Goal: Task Accomplishment & Management: Manage account settings

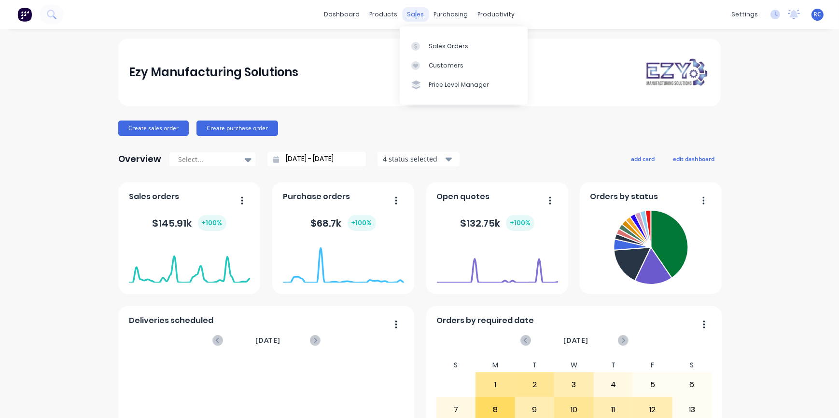
click at [412, 9] on div "sales" at bounding box center [416, 14] width 27 height 14
click at [436, 53] on link "Sales Orders" at bounding box center [464, 45] width 128 height 19
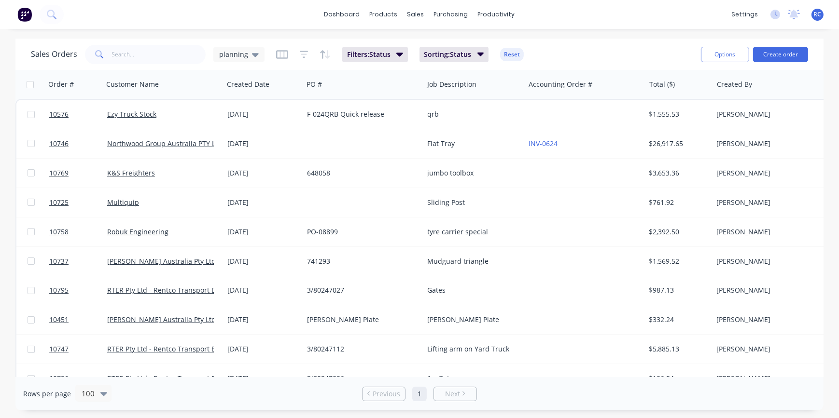
click at [143, 63] on div "Sales Orders planning Filters: Status Sorting: Status Reset" at bounding box center [362, 54] width 662 height 24
click at [145, 46] on input "text" at bounding box center [159, 54] width 94 height 19
click at [247, 54] on div "planning" at bounding box center [239, 54] width 40 height 9
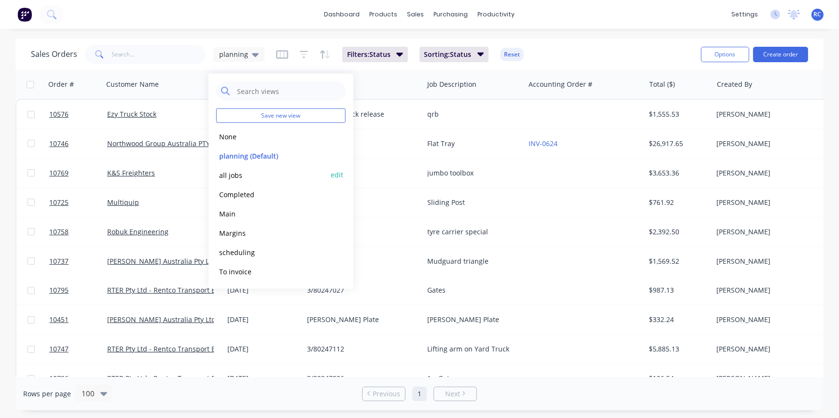
click at [240, 178] on button "all jobs" at bounding box center [271, 174] width 110 height 11
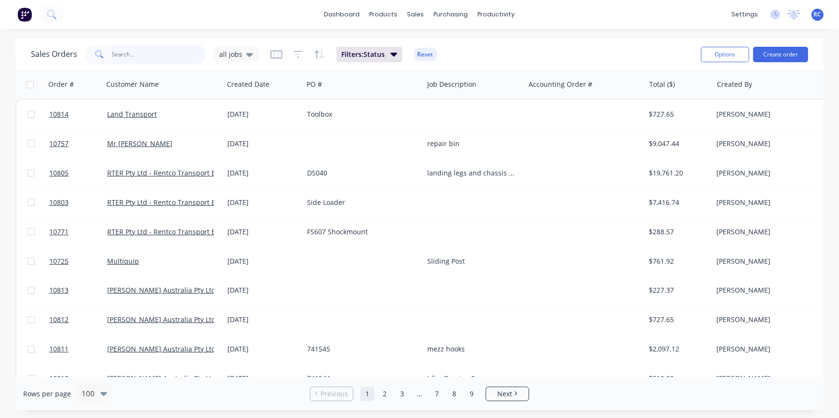
click at [124, 50] on input "text" at bounding box center [159, 54] width 94 height 19
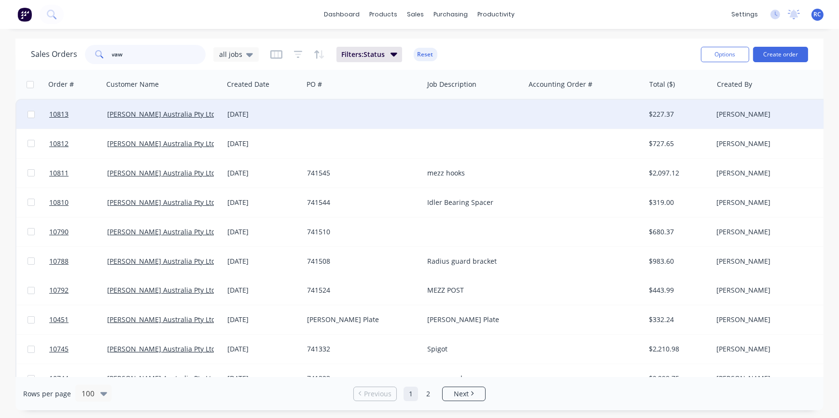
type input "vaw"
click at [149, 108] on div "[PERSON_NAME] Australia Pty Ltd" at bounding box center [163, 114] width 120 height 29
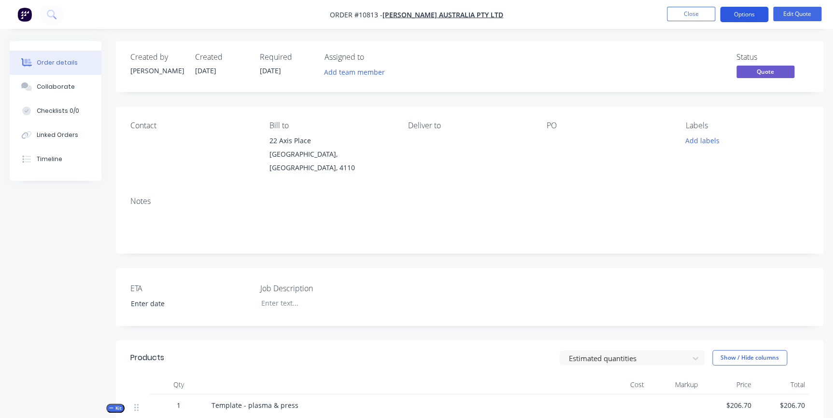
click at [743, 14] on button "Options" at bounding box center [744, 14] width 48 height 15
click at [634, 83] on div "Created by [PERSON_NAME] Created [DATE] Required [DATE] Assigned to Add team me…" at bounding box center [469, 66] width 707 height 51
click at [790, 13] on button "Edit Quote" at bounding box center [797, 14] width 48 height 14
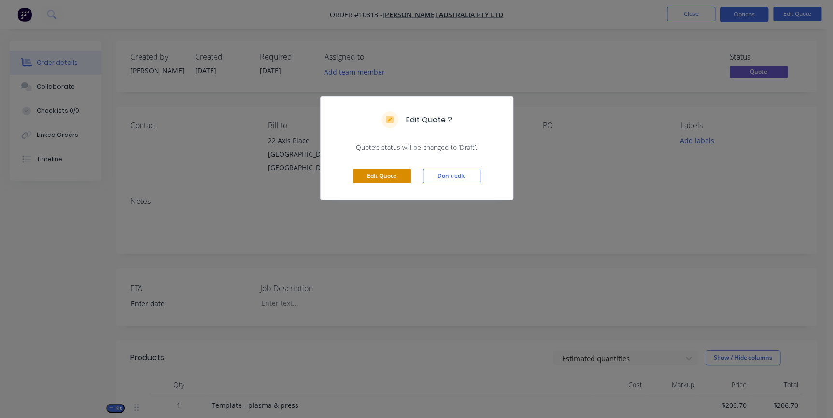
click at [391, 177] on button "Edit Quote" at bounding box center [382, 176] width 58 height 14
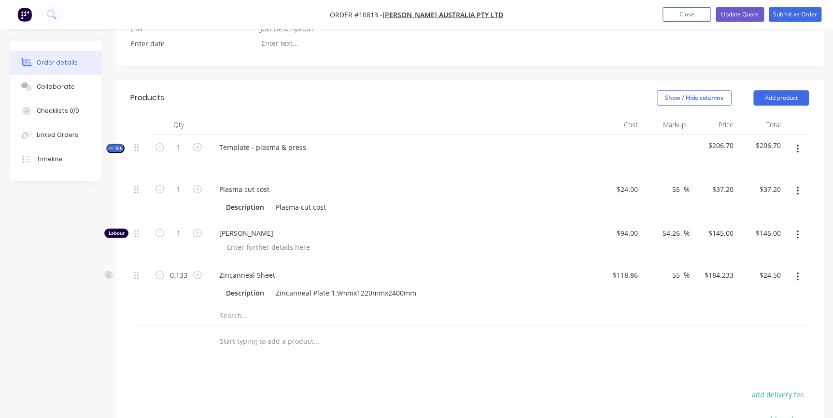
scroll to position [52, 0]
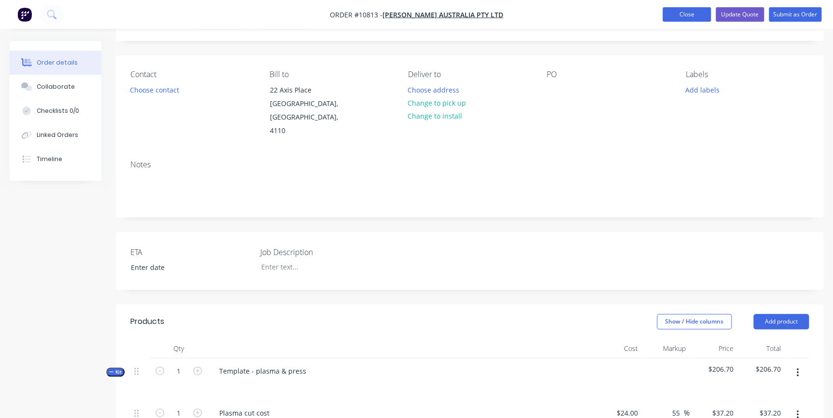
click at [677, 14] on button "Close" at bounding box center [686, 14] width 48 height 14
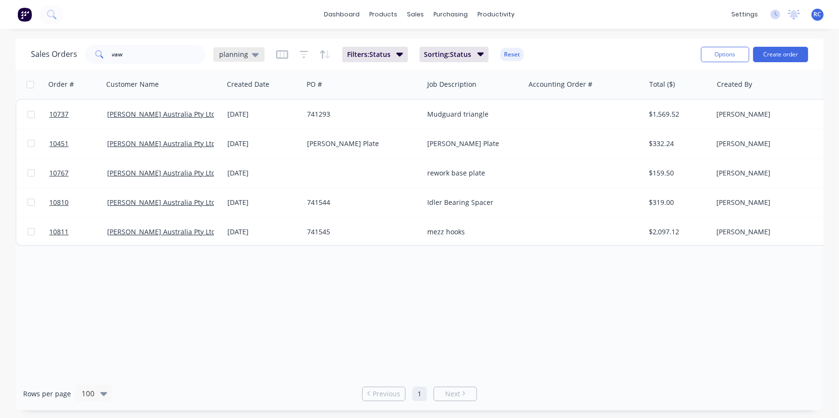
click at [237, 53] on span "planning" at bounding box center [233, 54] width 29 height 10
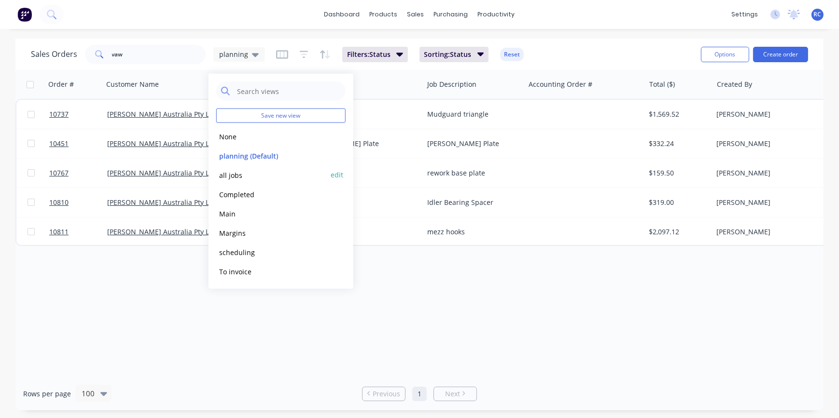
click at [233, 174] on button "all jobs" at bounding box center [271, 174] width 110 height 11
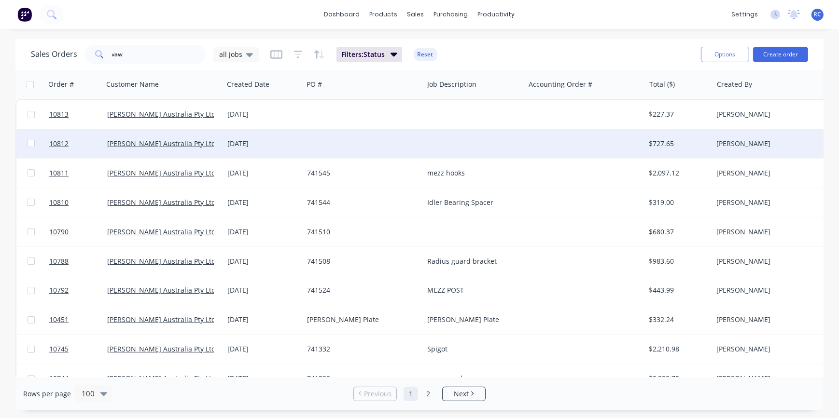
click at [223, 139] on div "[DATE]" at bounding box center [263, 143] width 80 height 29
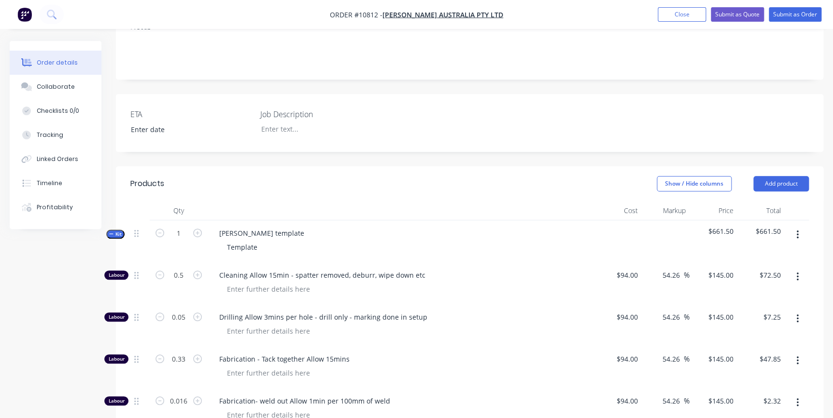
scroll to position [166, 0]
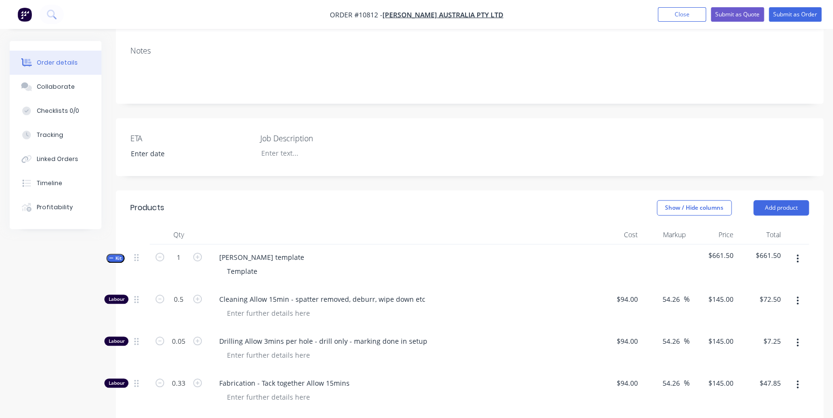
click at [797, 255] on icon "button" at bounding box center [797, 259] width 2 height 9
click at [765, 335] on div "Delete" at bounding box center [762, 342] width 74 height 14
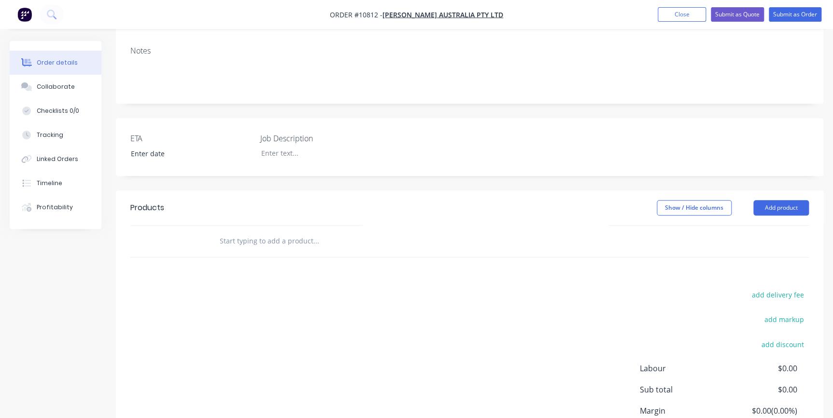
click at [255, 232] on input "text" at bounding box center [315, 241] width 193 height 19
type input "template"
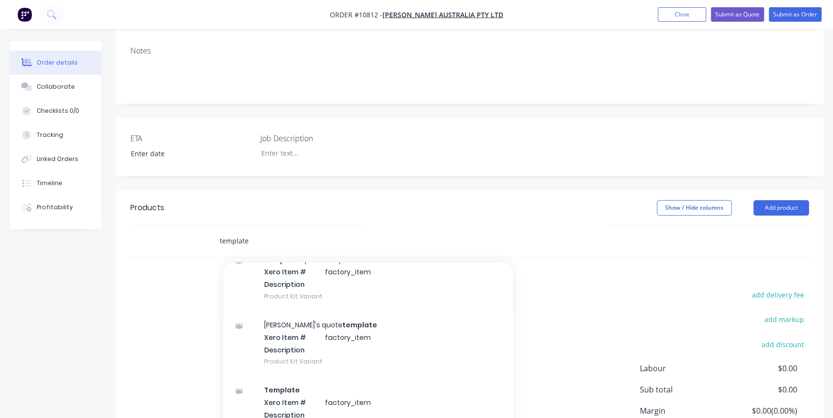
scroll to position [236, 0]
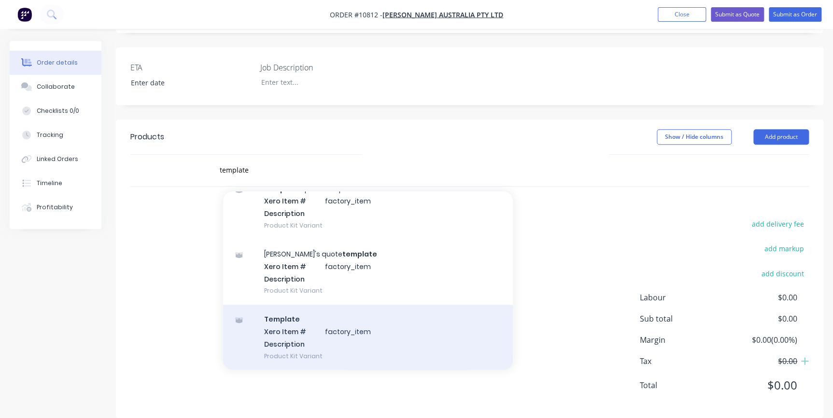
click at [319, 319] on div "Template Xero Item # factory_item Description Product Kit Variant" at bounding box center [368, 337] width 290 height 65
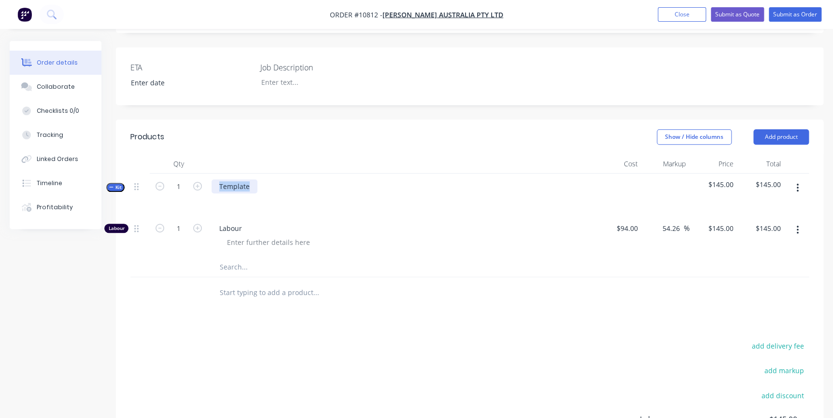
drag, startPoint x: 254, startPoint y: 171, endPoint x: 211, endPoint y: 158, distance: 45.5
click at [211, 158] on div "Qty Cost Markup Price Total Kit 1 Template $145.00 $145.00 Labour 1 Labour $94.…" at bounding box center [469, 215] width 678 height 123
drag, startPoint x: 212, startPoint y: 169, endPoint x: 231, endPoint y: 178, distance: 20.9
click at [231, 178] on div "3" at bounding box center [401, 195] width 386 height 42
click at [215, 180] on div "3mm Gal Plate" at bounding box center [242, 187] width 62 height 14
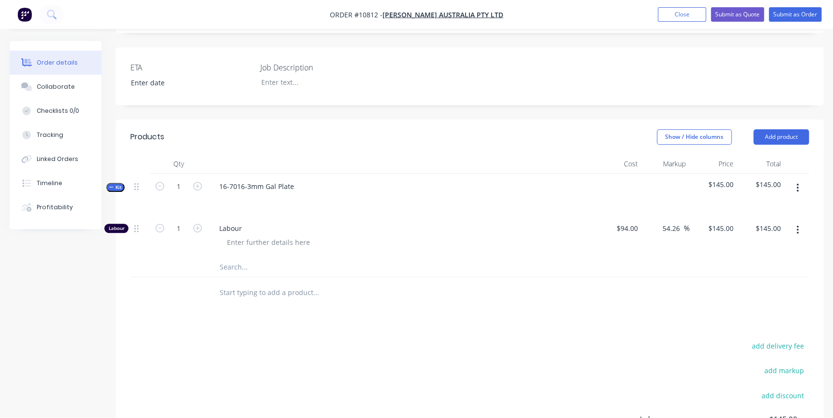
click at [245, 283] on input "text" at bounding box center [315, 292] width 193 height 19
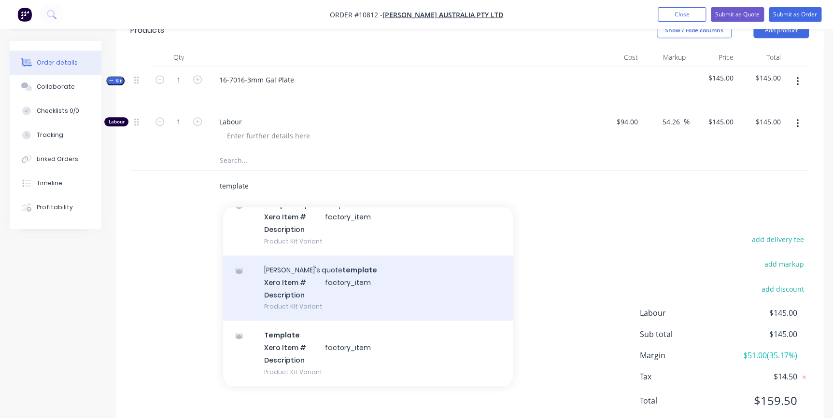
scroll to position [359, 0]
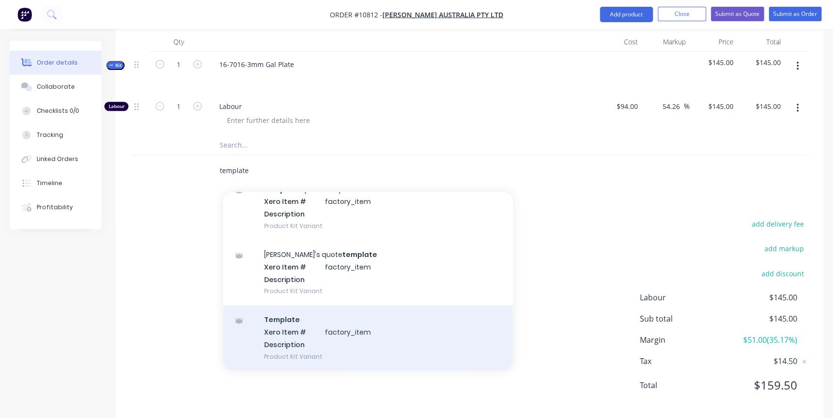
type input "template"
click at [304, 319] on div "Template Xero Item # factory_item Description Product Kit Variant" at bounding box center [368, 338] width 290 height 65
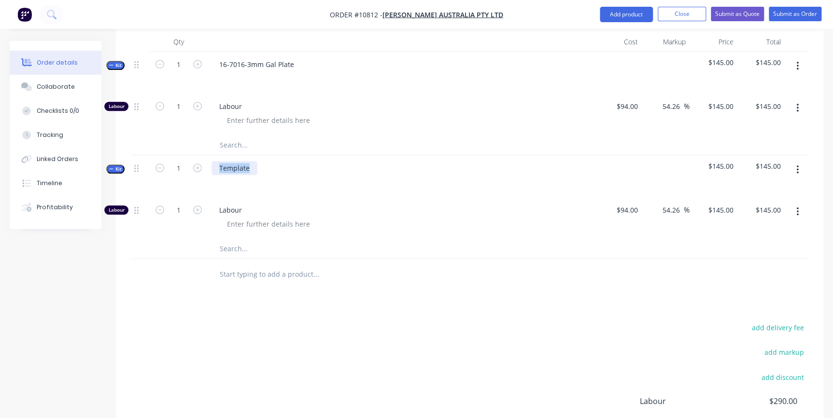
drag, startPoint x: 249, startPoint y: 153, endPoint x: 212, endPoint y: 143, distance: 38.1
click at [212, 155] on div "Template" at bounding box center [401, 176] width 386 height 42
click at [343, 201] on div "Labour" at bounding box center [401, 218] width 386 height 42
click at [795, 161] on button "button" at bounding box center [797, 169] width 23 height 17
click at [786, 188] on div "Add product to kit" at bounding box center [762, 195] width 74 height 14
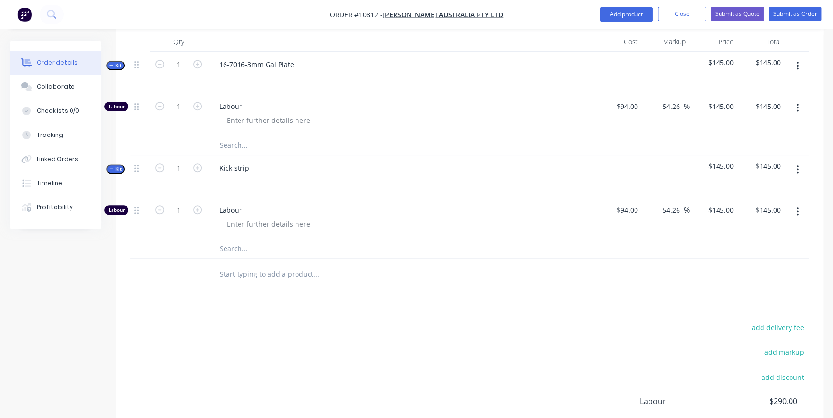
click at [266, 239] on input "text" at bounding box center [315, 248] width 193 height 19
type input "2"
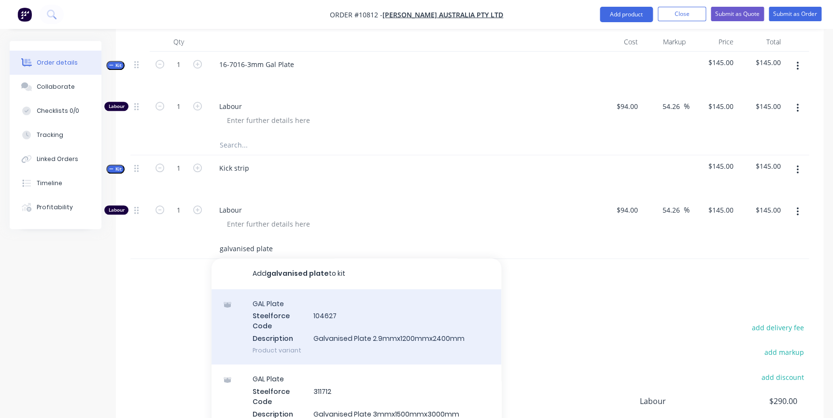
type input "galvanised plate"
click at [324, 301] on div "GAL Plate Steelforce Code 104627 Description Galvanised Plate 2.9mmx1200mmx2400…" at bounding box center [356, 327] width 290 height 75
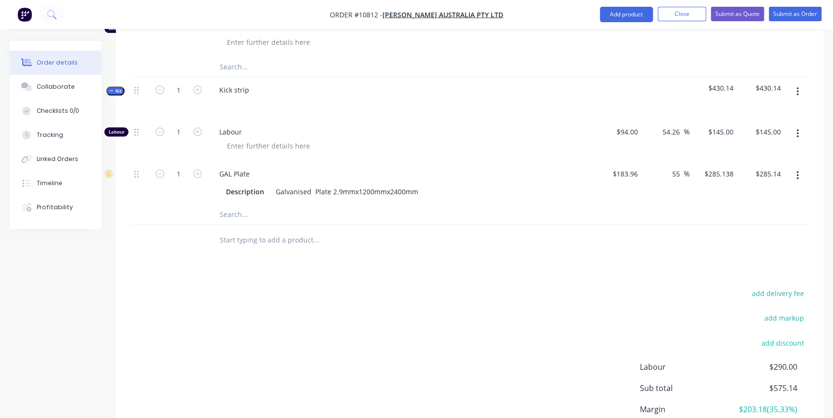
scroll to position [506, 0]
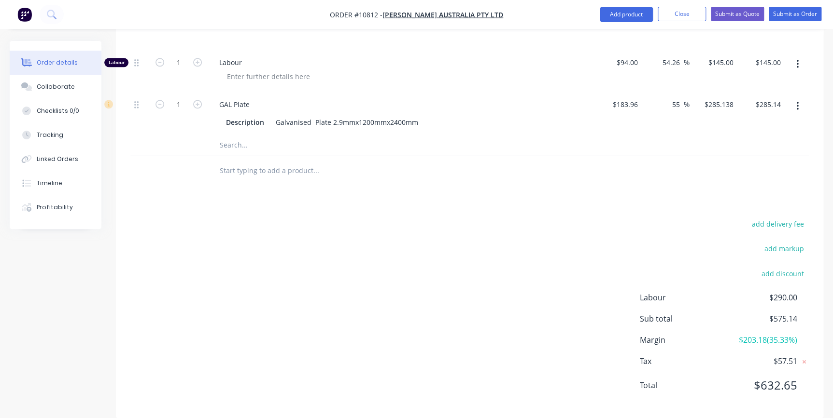
click at [239, 161] on input "text" at bounding box center [315, 170] width 193 height 19
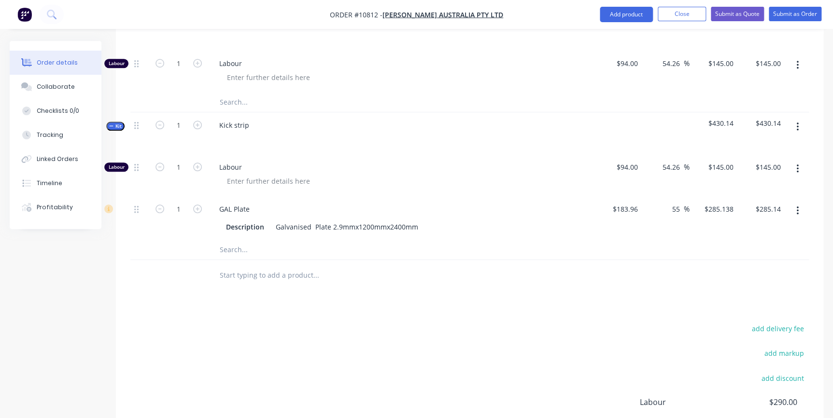
scroll to position [375, 0]
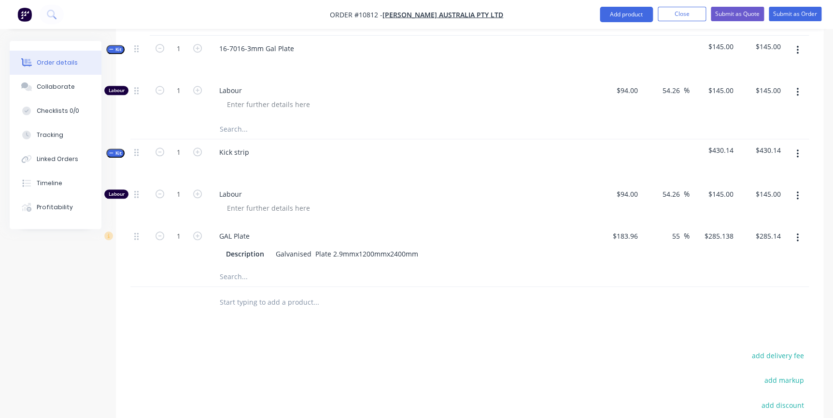
click at [793, 145] on button "button" at bounding box center [797, 153] width 23 height 17
click at [785, 211] on div "Duplicate" at bounding box center [762, 218] width 74 height 14
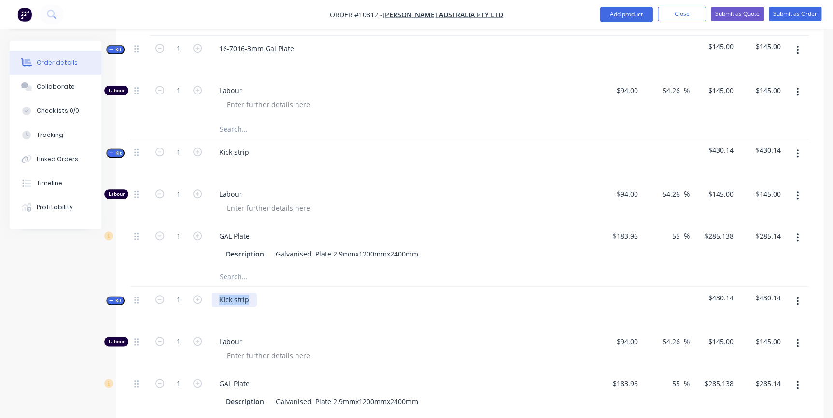
drag, startPoint x: 247, startPoint y: 286, endPoint x: 220, endPoint y: 285, distance: 27.0
click at [220, 293] on div "Kick strip" at bounding box center [233, 300] width 45 height 14
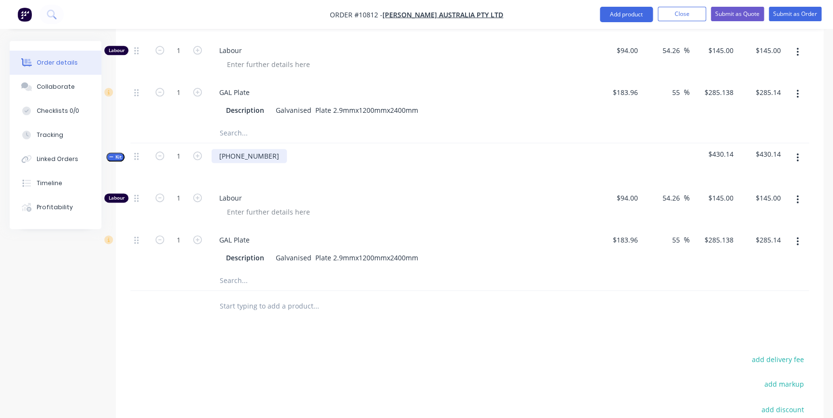
scroll to position [506, 0]
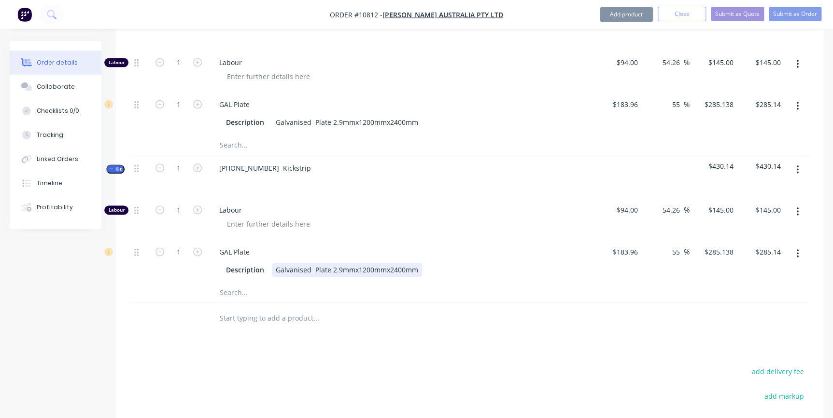
click at [320, 264] on div "GAL Plate Description Galvanised Plate 2.9mmx1200mmx2400mm" at bounding box center [401, 261] width 386 height 44
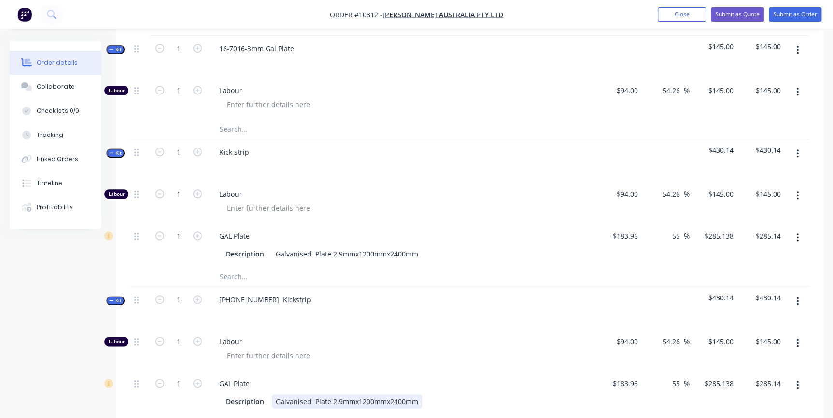
scroll to position [243, 0]
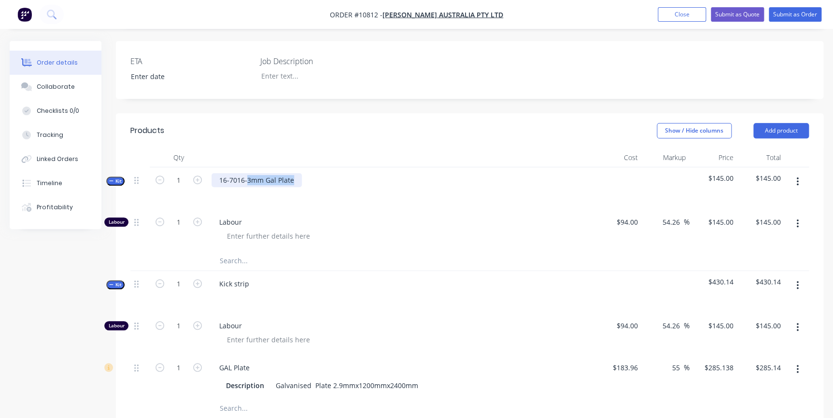
drag, startPoint x: 298, startPoint y: 165, endPoint x: 247, endPoint y: 155, distance: 51.6
click at [247, 167] on div "16-7016-3mm Gal Plate" at bounding box center [401, 188] width 386 height 42
drag, startPoint x: 250, startPoint y: 272, endPoint x: 224, endPoint y: 277, distance: 26.5
click at [215, 277] on div "Kick strip" at bounding box center [233, 284] width 45 height 14
click at [268, 277] on div "3mm Gal Plate -" at bounding box center [244, 284] width 67 height 14
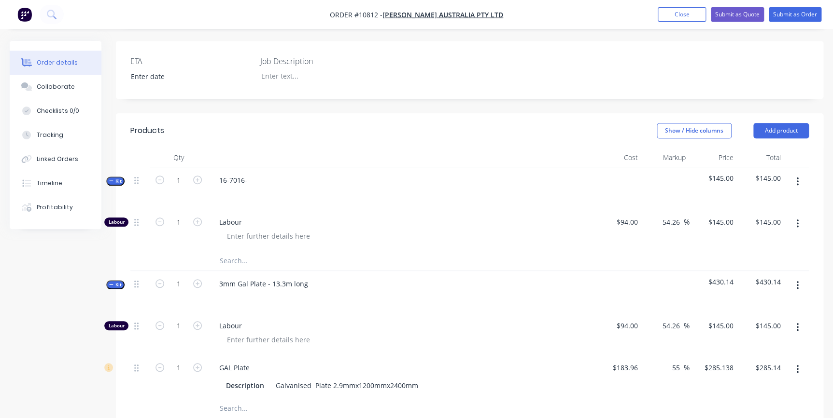
click at [346, 291] on div at bounding box center [400, 298] width 378 height 14
click at [43, 365] on div "Created by [PERSON_NAME] Created [DATE] Required [DATE] Assigned to Add team me…" at bounding box center [416, 321] width 813 height 1046
click at [265, 167] on div "16-7016-" at bounding box center [401, 188] width 386 height 42
drag, startPoint x: 256, startPoint y: 167, endPoint x: 251, endPoint y: 166, distance: 4.9
click at [256, 167] on div "16-7016-" at bounding box center [401, 188] width 386 height 42
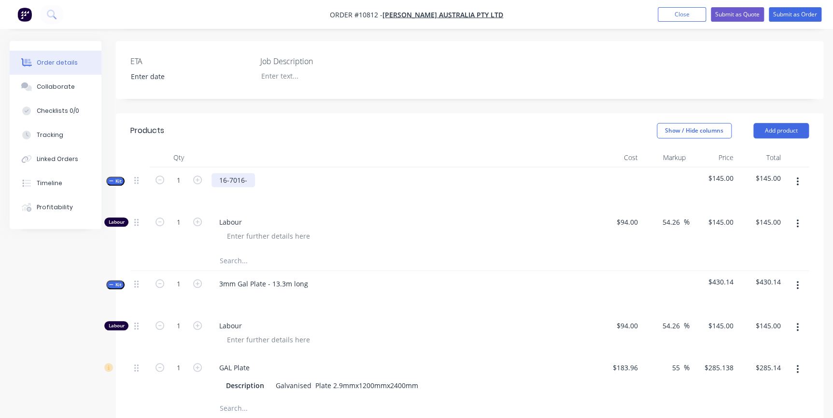
click at [249, 173] on div "16-7016-" at bounding box center [232, 180] width 43 height 14
click at [188, 215] on input "1" at bounding box center [178, 222] width 25 height 14
type input "6"
type input "$870.00"
drag, startPoint x: 345, startPoint y: 250, endPoint x: 341, endPoint y: 245, distance: 6.3
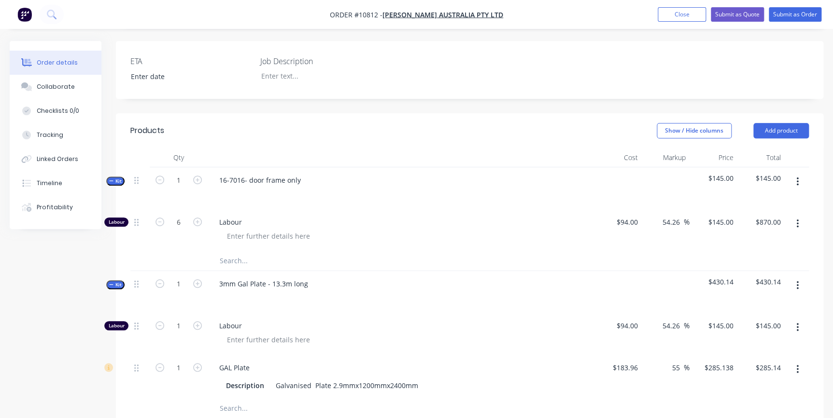
click at [343, 251] on input "text" at bounding box center [315, 260] width 193 height 19
type input "s"
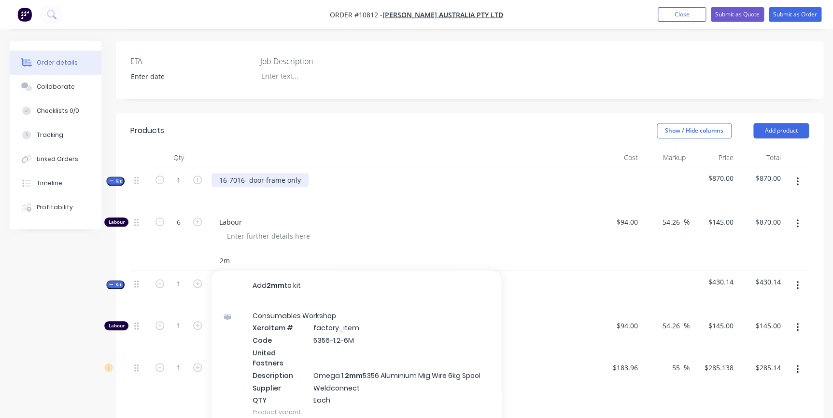
type input "2"
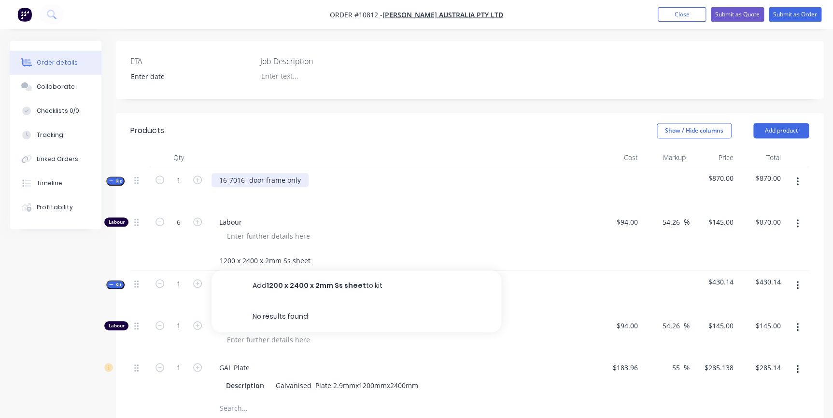
type input "1200 x 2400 x 2mm Ss sheet"
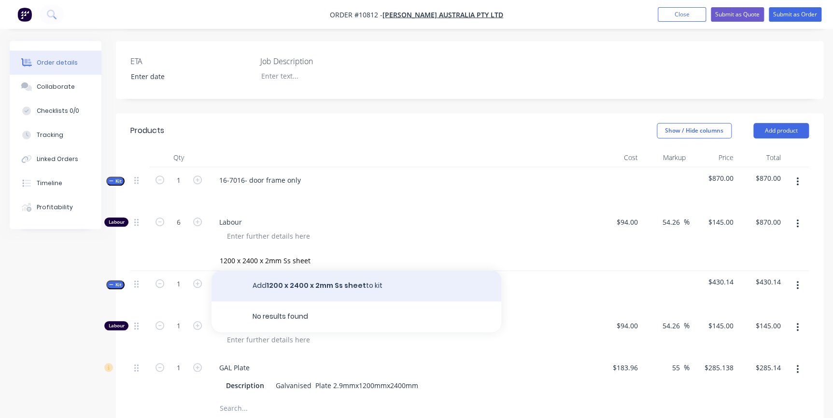
click at [365, 271] on button "Add 1200 x 2400 x 2mm Ss sheet to kit" at bounding box center [356, 286] width 290 height 31
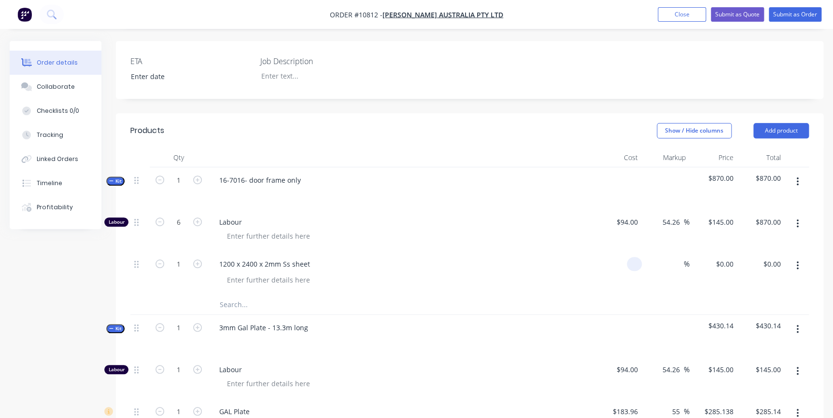
click at [639, 257] on input at bounding box center [635, 264] width 11 height 14
type input "$124.00"
click at [549, 279] on div "1200 x 2400 x 2mm Ss sheet" at bounding box center [401, 273] width 386 height 44
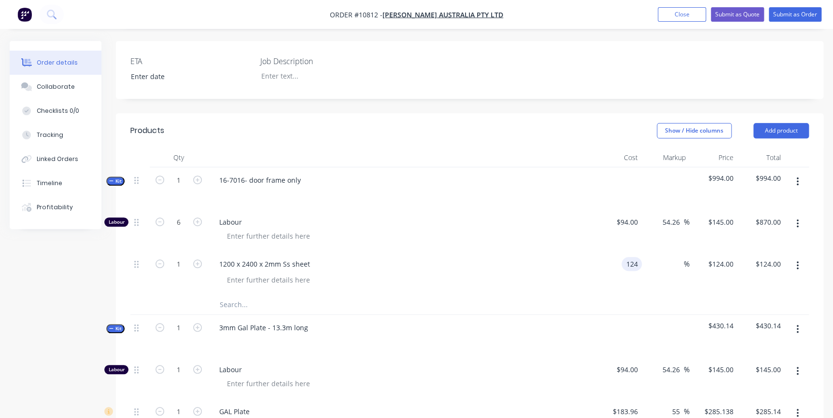
click at [632, 257] on input "124" at bounding box center [633, 264] width 16 height 14
type input "$228.00"
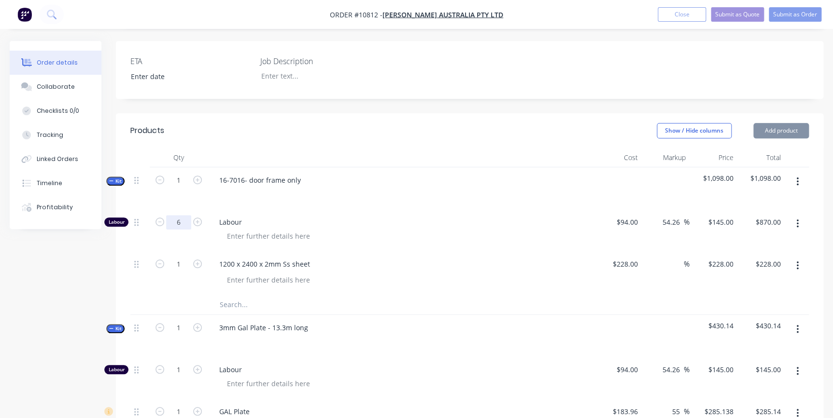
click at [183, 215] on input "6" at bounding box center [178, 222] width 25 height 14
type input "1"
type input "$145.00"
click at [373, 217] on span "Labour" at bounding box center [404, 222] width 371 height 10
click at [186, 215] on input "1" at bounding box center [178, 222] width 25 height 14
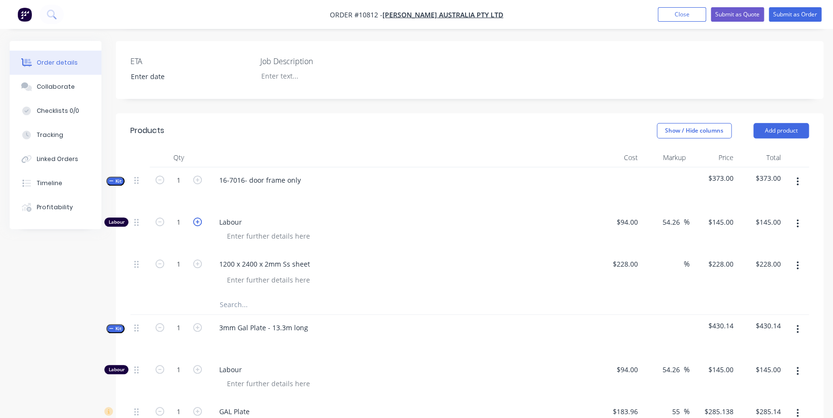
click at [197, 218] on icon "button" at bounding box center [197, 222] width 9 height 9
type input "2"
type input "$290.00"
click at [174, 215] on input "2" at bounding box center [178, 222] width 25 height 14
type input "1.2"
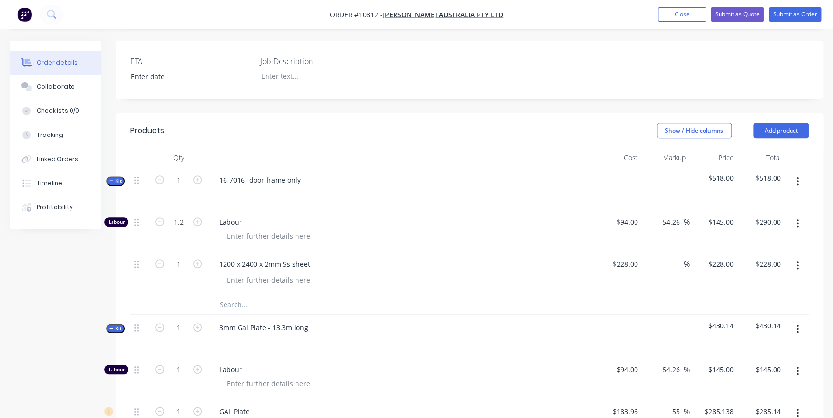
type input "$174.00"
click at [350, 229] on div at bounding box center [404, 236] width 371 height 14
click at [190, 215] on input "1.2" at bounding box center [178, 222] width 25 height 14
type input "1.25"
type input "$181.25"
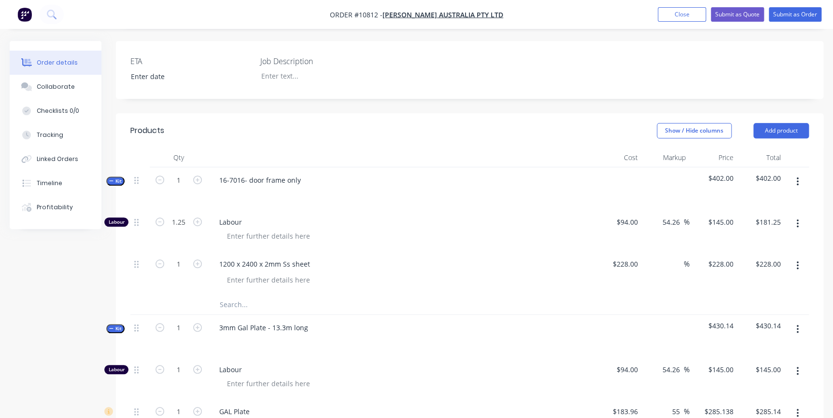
click at [453, 172] on div "16-7016- door frame only" at bounding box center [401, 188] width 386 height 42
click at [175, 215] on input "1.25" at bounding box center [178, 222] width 25 height 14
type input "1.3"
type input "$188.50"
click at [328, 209] on div "Labour" at bounding box center [401, 230] width 386 height 42
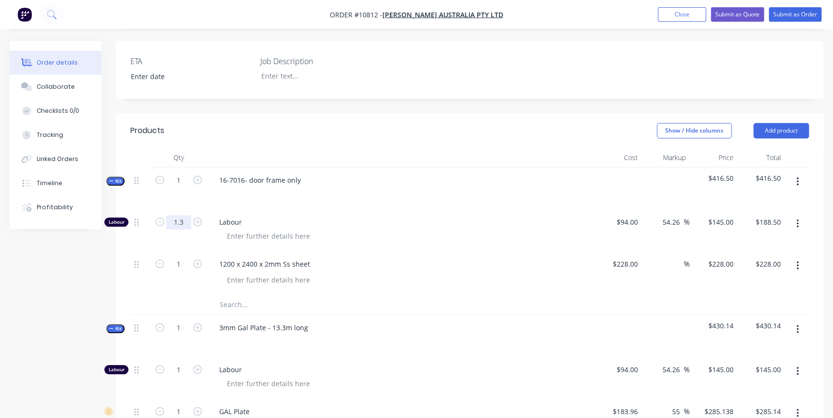
click at [176, 215] on input "1.3" at bounding box center [178, 222] width 25 height 14
type input "4"
type input "1.5"
type input "$217.50"
click at [432, 251] on div "1200 x 2400 x 2mm Ss sheet" at bounding box center [401, 273] width 386 height 44
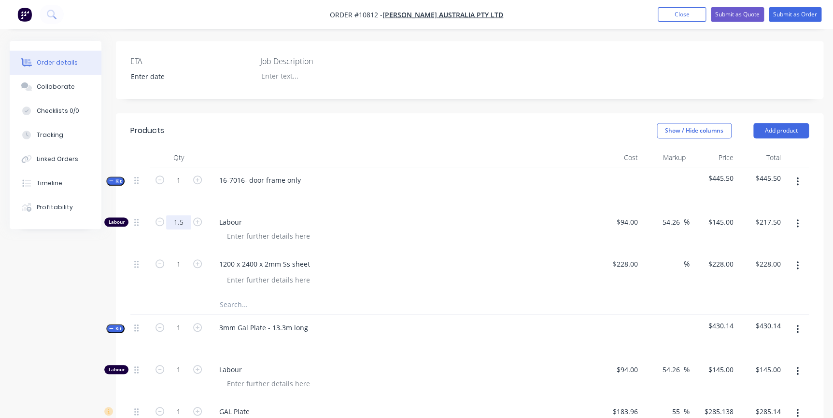
click at [177, 215] on input "1.5" at bounding box center [178, 222] width 25 height 14
type input "2"
type input "$290.00"
click at [331, 209] on div "Labour" at bounding box center [401, 230] width 386 height 42
click at [182, 257] on input "1" at bounding box center [178, 264] width 25 height 14
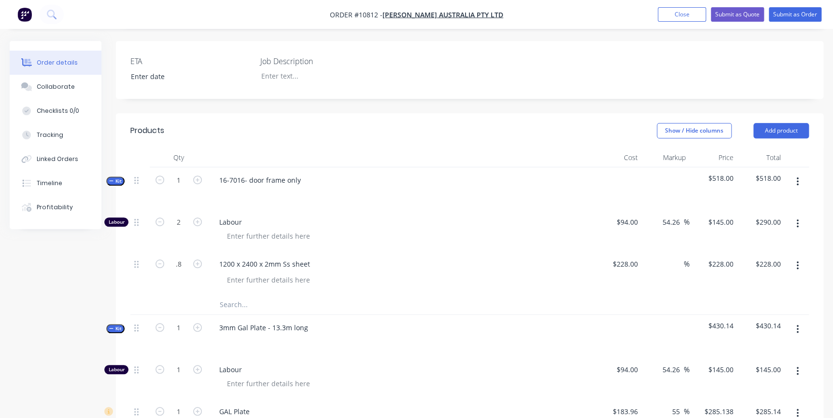
type input "0.8"
type input "$182.40"
click at [349, 257] on div "1200 x 2400 x 2mm Ss sheet" at bounding box center [400, 264] width 378 height 14
click at [179, 257] on input "0.8" at bounding box center [178, 264] width 25 height 14
type input "0.95"
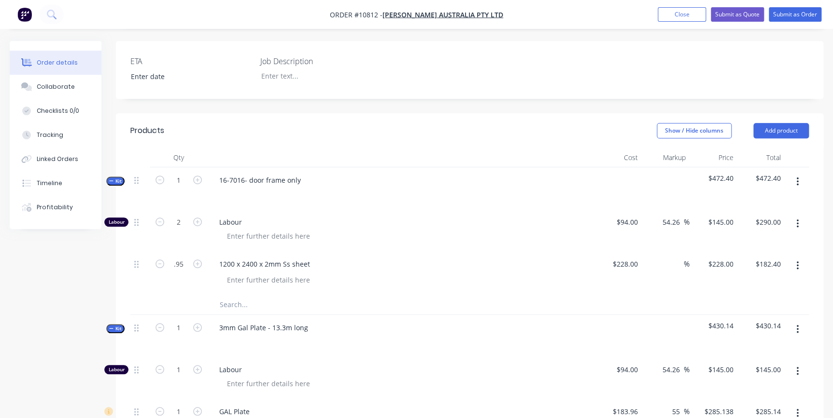
type input "$216.60"
click at [463, 257] on div "1200 x 2400 x 2mm Ss sheet" at bounding box center [400, 264] width 378 height 14
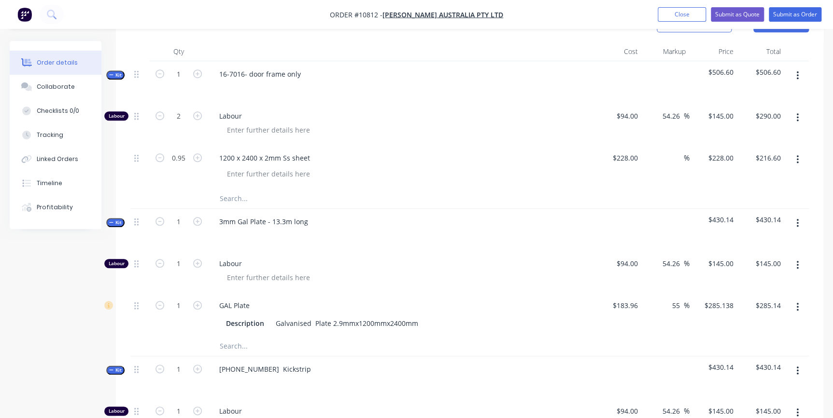
scroll to position [375, 0]
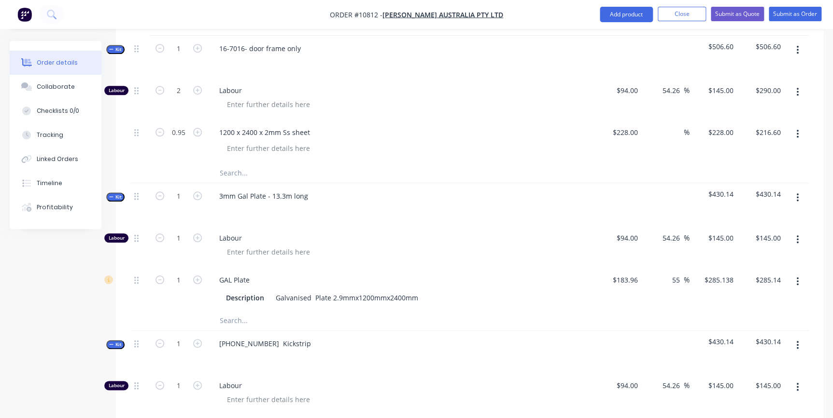
click at [365, 203] on div at bounding box center [400, 210] width 378 height 14
click at [186, 231] on input "1" at bounding box center [178, 238] width 25 height 14
type input "1.5"
type input "$217.50"
click at [357, 245] on div at bounding box center [404, 252] width 371 height 14
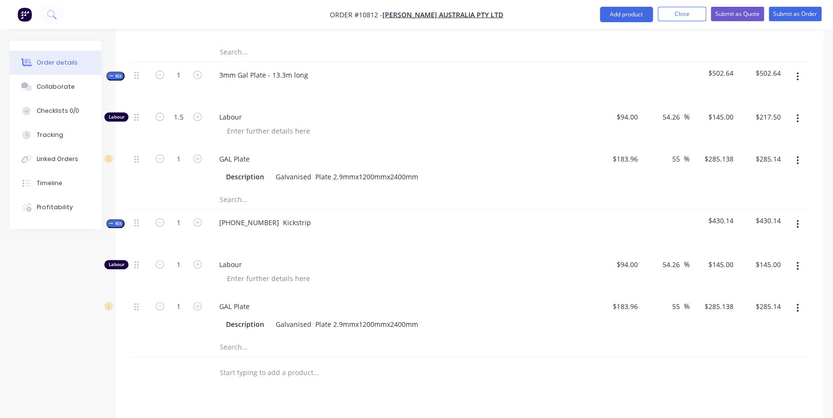
scroll to position [506, 0]
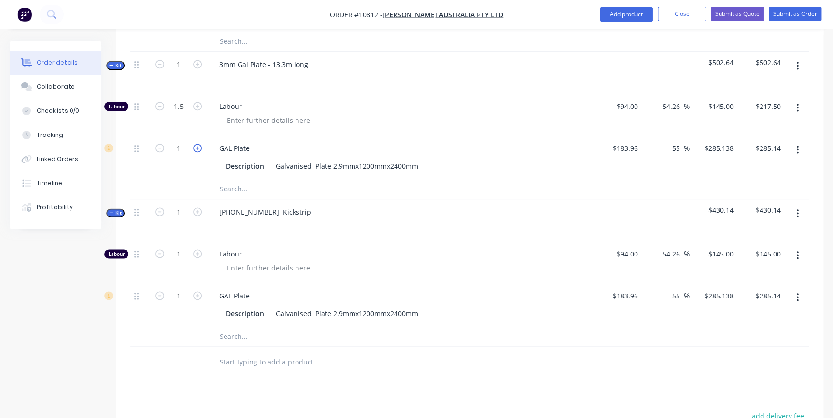
click at [197, 144] on icon "button" at bounding box center [197, 148] width 9 height 9
type input "2"
type input "$570.28"
click at [197, 144] on icon "button" at bounding box center [197, 148] width 9 height 9
type input "3"
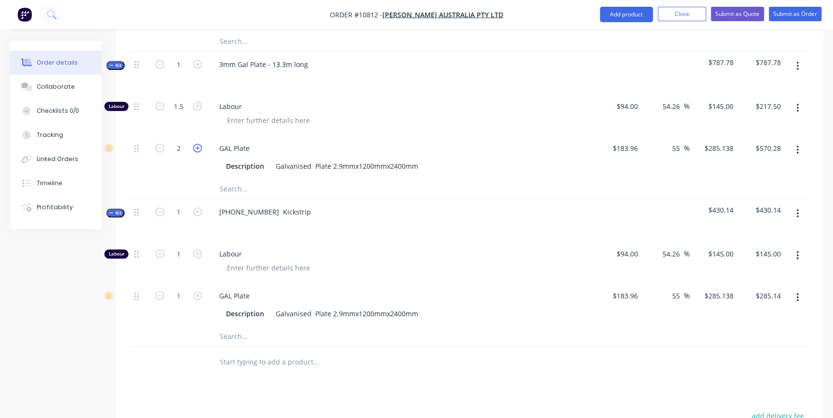
type input "$855.41"
click at [188, 99] on input "1.5" at bounding box center [178, 106] width 25 height 14
click at [304, 101] on span "Labour" at bounding box center [404, 106] width 371 height 10
click at [177, 141] on input "3" at bounding box center [178, 148] width 25 height 14
type input "1"
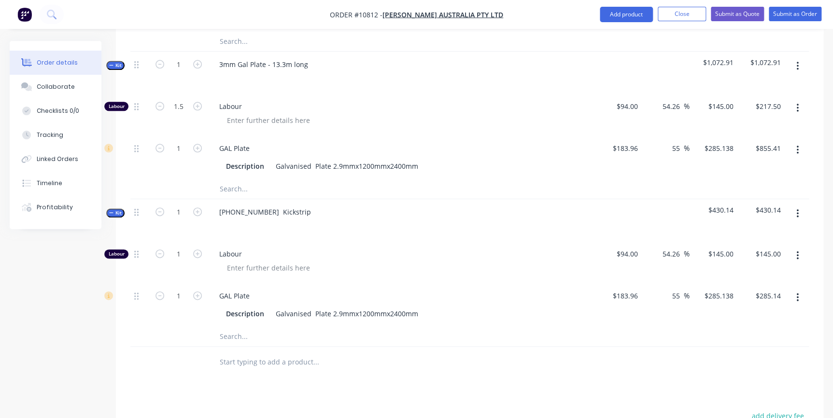
type input "$285.14"
click at [377, 113] on div at bounding box center [404, 120] width 371 height 14
click at [330, 180] on input "text" at bounding box center [315, 189] width 193 height 19
drag, startPoint x: 328, startPoint y: 151, endPoint x: 274, endPoint y: 149, distance: 54.1
click at [274, 159] on div "Galvanised Plate 2.9mmx1200mmx2400mm" at bounding box center [347, 166] width 150 height 14
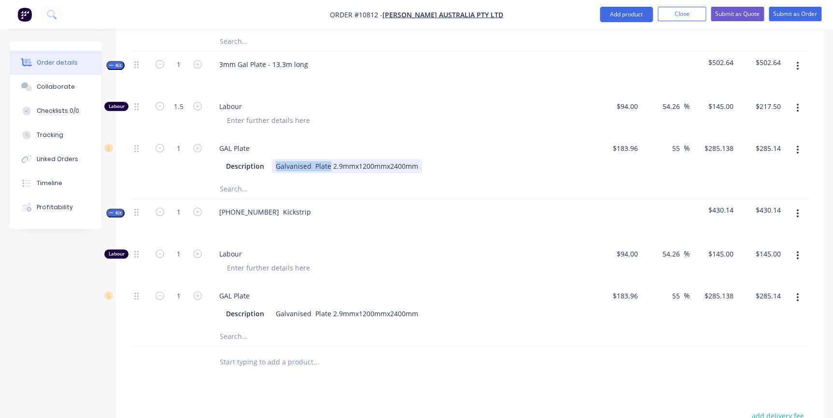
copy div "Galvanised Plate"
click at [232, 180] on input "text" at bounding box center [315, 189] width 193 height 19
paste input "Galvanised Plate"
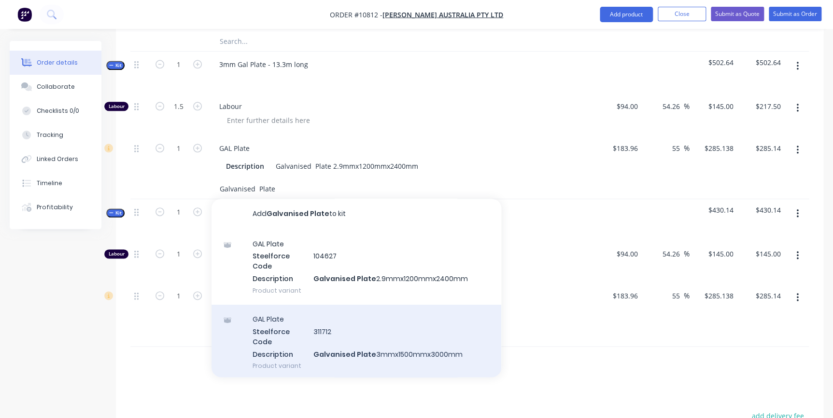
type input "Galvanised Plate"
click at [326, 321] on div "GAL Plate Steelforce Code 311712 Description Galvanised Plate 3mmx1500mmx3000mm…" at bounding box center [356, 342] width 290 height 75
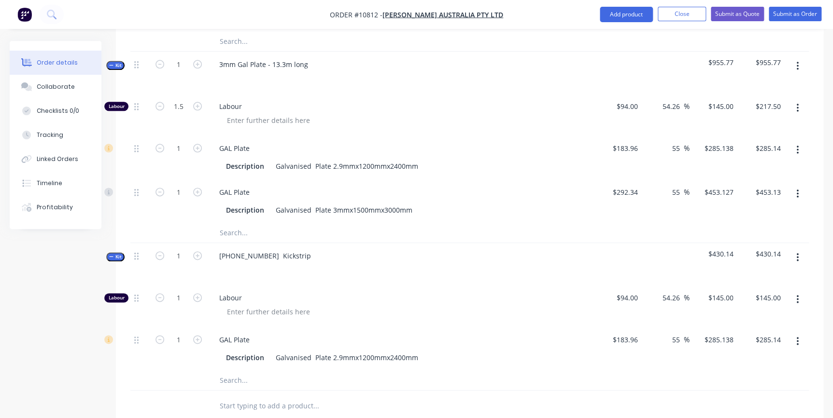
click at [795, 141] on button "button" at bounding box center [797, 149] width 23 height 17
click at [756, 207] on div "Delete" at bounding box center [762, 214] width 74 height 14
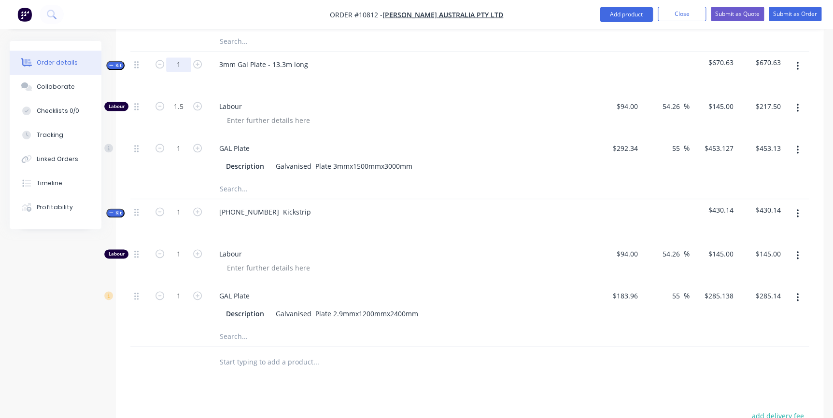
click at [188, 57] on input "1" at bounding box center [178, 64] width 25 height 14
click at [128, 225] on div "Qty Cost Markup Price Total Kit 1 16-7016- door frame only $506.60 $506.60 Labo…" at bounding box center [469, 132] width 707 height 494
click at [187, 141] on input "1" at bounding box center [178, 148] width 25 height 14
click at [198, 144] on icon "button" at bounding box center [197, 148] width 9 height 9
type input "2"
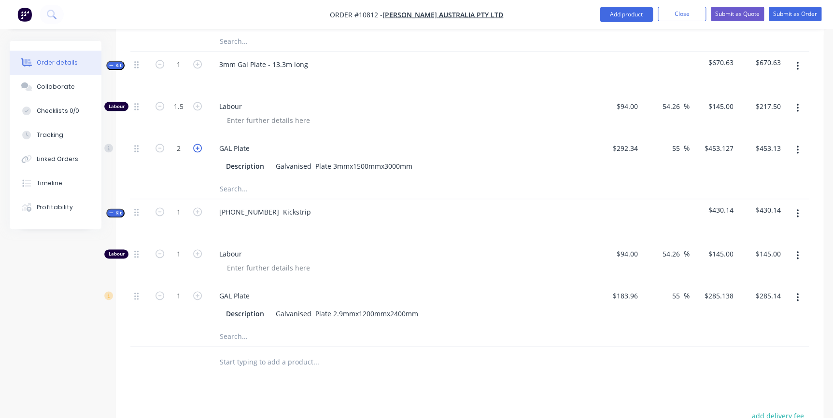
type input "$906.25"
click at [198, 144] on icon "button" at bounding box center [197, 148] width 9 height 9
type input "3"
type input "$1,359.38"
click at [198, 144] on icon "button" at bounding box center [197, 148] width 9 height 9
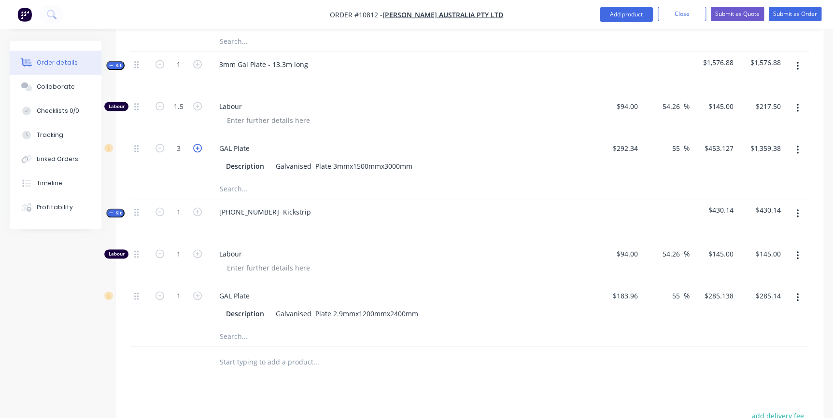
type input "4"
type input "$1,812.51"
click at [198, 144] on icon "button" at bounding box center [197, 148] width 9 height 9
type input "5"
type input "$2,265.64"
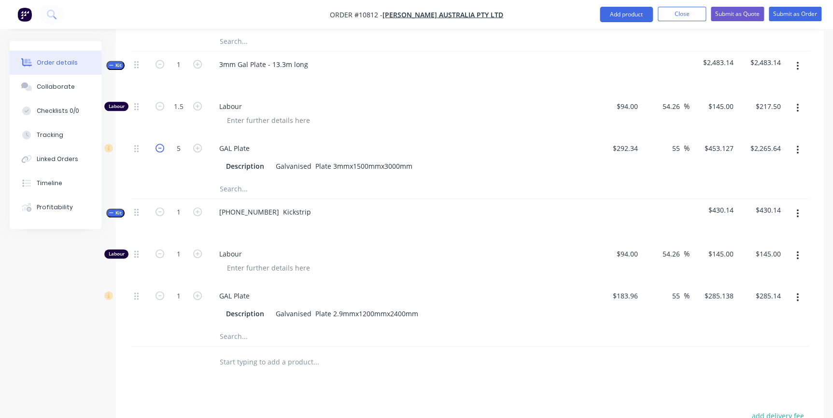
click at [161, 144] on icon "button" at bounding box center [159, 148] width 9 height 9
type input "4"
type input "$1,812.51"
click at [160, 144] on icon "button" at bounding box center [159, 148] width 9 height 9
type input "3"
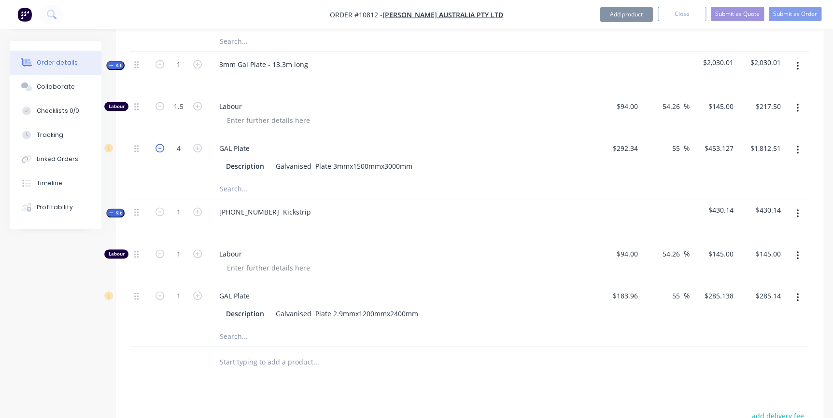
type input "$1,359.38"
click at [160, 144] on icon "button" at bounding box center [159, 148] width 9 height 9
type input "2"
type input "$906.25"
click at [395, 113] on div at bounding box center [404, 120] width 371 height 14
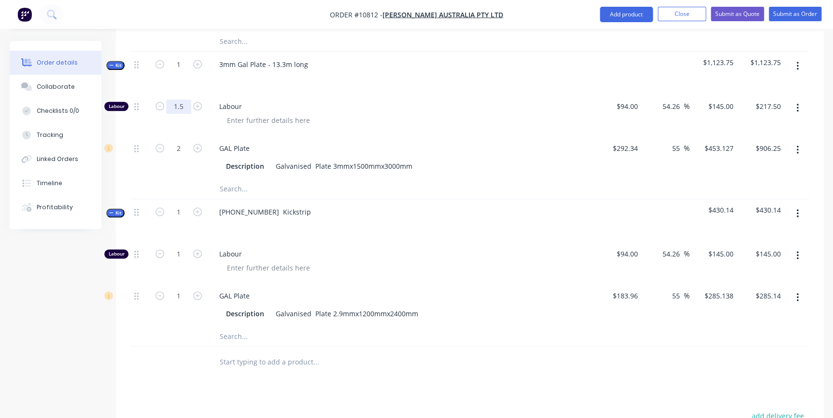
click at [179, 99] on input "1.5" at bounding box center [178, 106] width 25 height 14
type input "5"
type input "$725.00"
click at [386, 94] on div "Labour" at bounding box center [401, 115] width 386 height 42
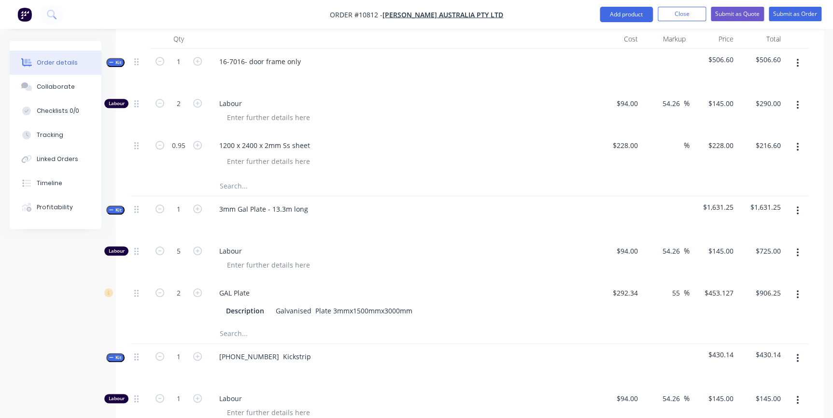
scroll to position [375, 0]
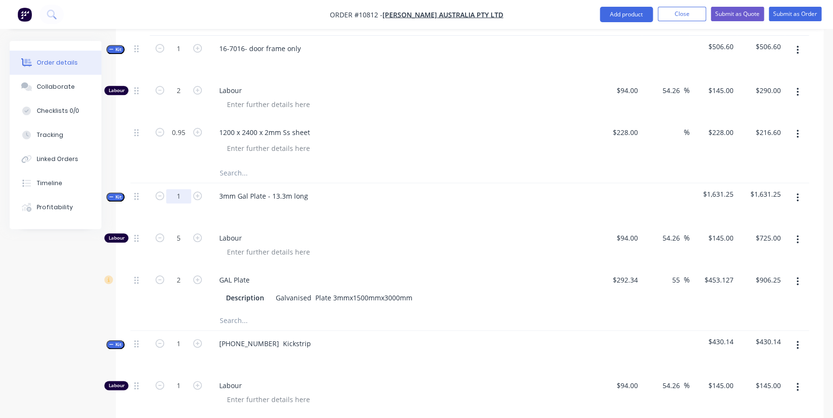
click at [184, 189] on input "1" at bounding box center [178, 196] width 25 height 14
type input "5"
type input "25"
type input "$3,625.00"
type input "10"
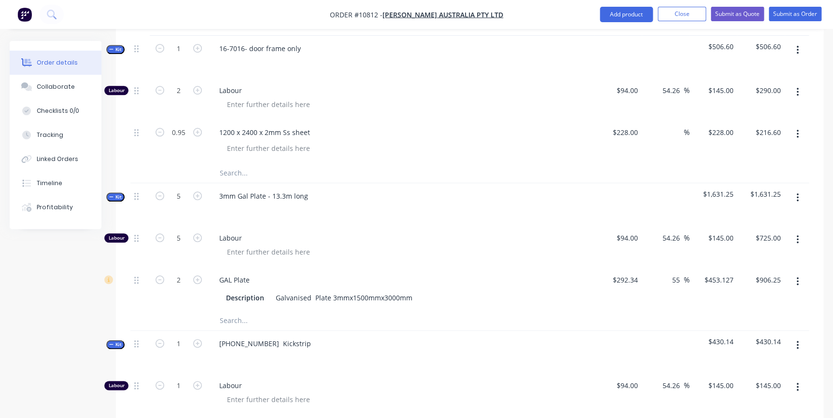
type input "$4,531.27"
click at [525, 225] on div "Labour" at bounding box center [401, 246] width 386 height 42
click at [184, 273] on input "10" at bounding box center [178, 280] width 25 height 14
type input "2"
type input "$906.25"
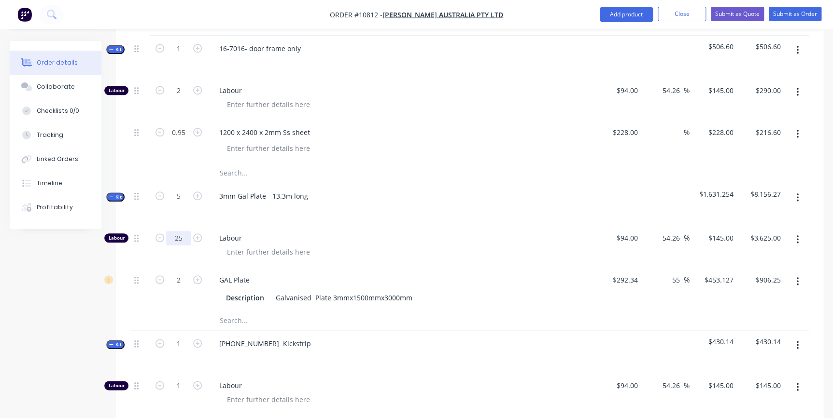
click at [178, 231] on input "25" at bounding box center [178, 238] width 25 height 14
click at [472, 209] on div "3mm Gal Plate - 13.3m long" at bounding box center [401, 204] width 386 height 42
click at [185, 231] on input "25" at bounding box center [178, 238] width 25 height 14
type input "5"
type input "$725.00"
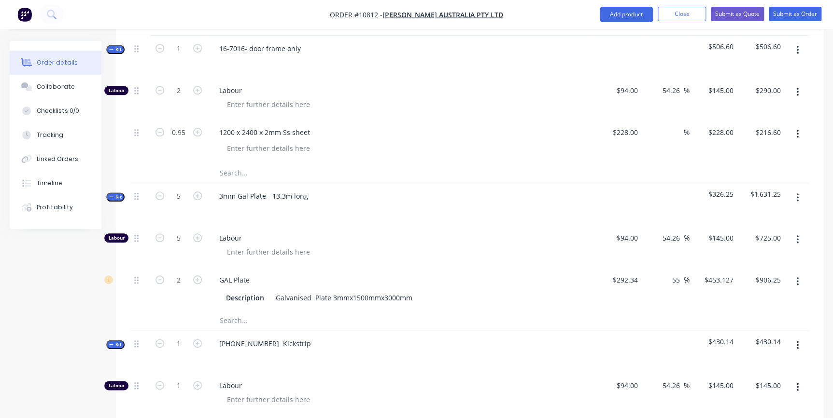
click at [404, 225] on div "Labour" at bounding box center [401, 246] width 386 height 42
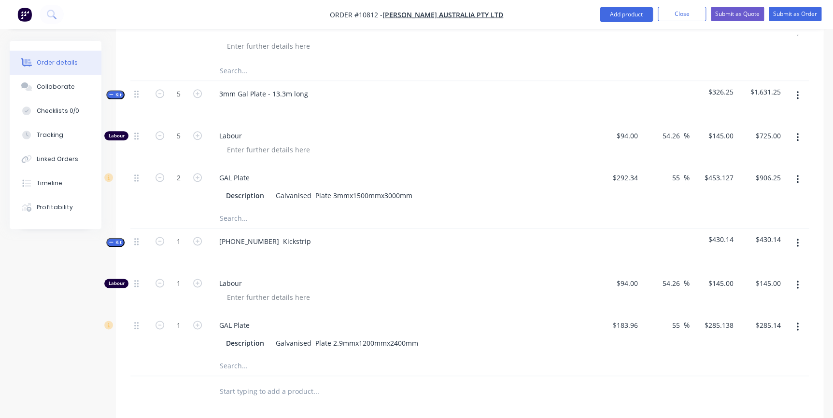
scroll to position [506, 0]
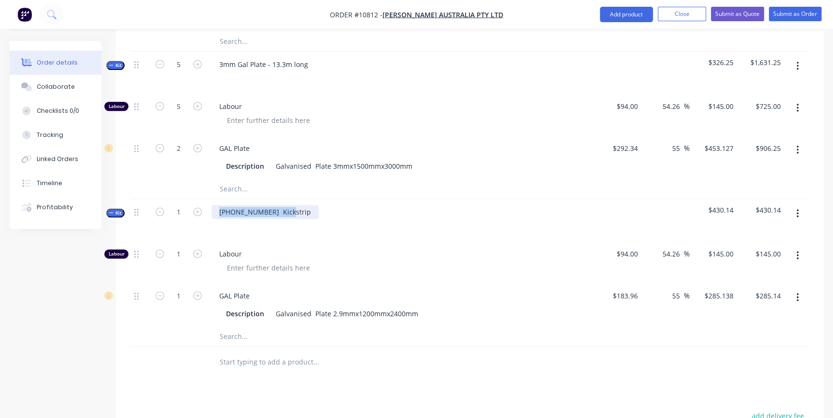
drag, startPoint x: 282, startPoint y: 198, endPoint x: 219, endPoint y: 201, distance: 63.3
click at [219, 205] on div "[PHONE_NUMBER] Kickstrip" at bounding box center [264, 212] width 107 height 14
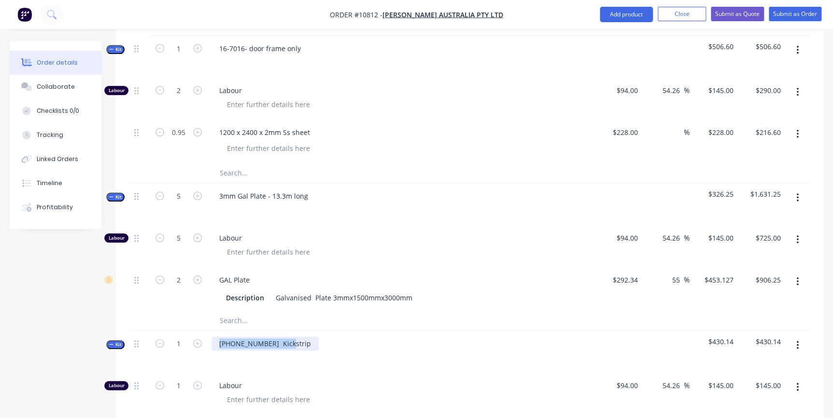
copy div "[PHONE_NUMBER] Kickstrip"
click at [217, 189] on div "3mm Gal Plate - 13.3m long" at bounding box center [263, 196] width 104 height 14
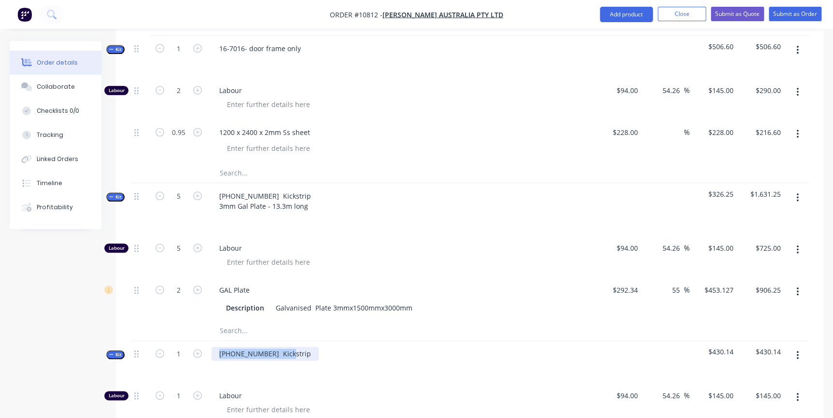
drag, startPoint x: 281, startPoint y: 340, endPoint x: 218, endPoint y: 327, distance: 64.1
click at [217, 324] on div "Kit 1 16-7016- door frame only $506.60 $506.60 Labour 2 Labour $94.00 $94.00 54…" at bounding box center [469, 262] width 678 height 453
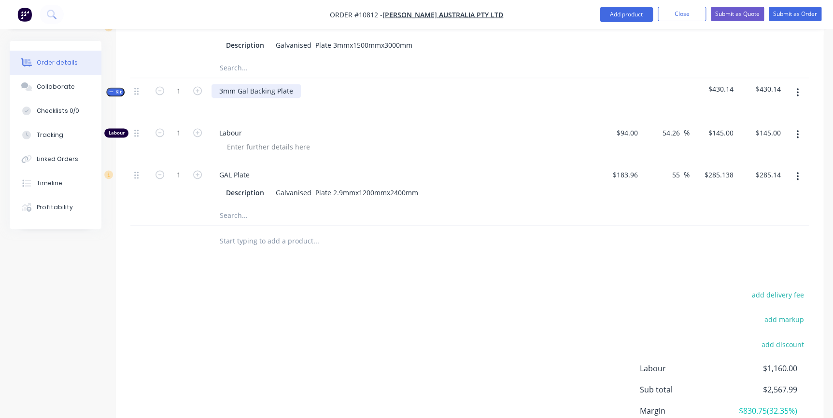
scroll to position [506, 0]
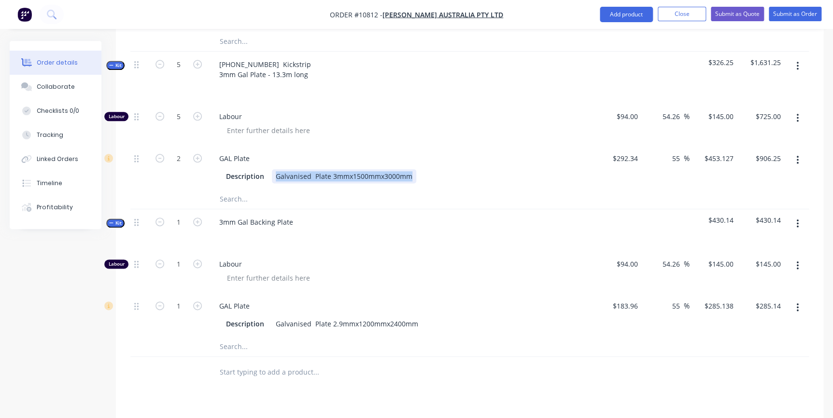
drag, startPoint x: 275, startPoint y: 162, endPoint x: 409, endPoint y: 161, distance: 134.2
click at [409, 169] on div "Galvanised Plate 3mmx1500mmx3000mm" at bounding box center [344, 176] width 144 height 14
copy div "Galvanised Plate 3mmx1500mmx3000mm"
click at [228, 337] on input "text" at bounding box center [315, 346] width 193 height 19
paste input "Galvanised Plate 3mmx1500mmx3000mm"
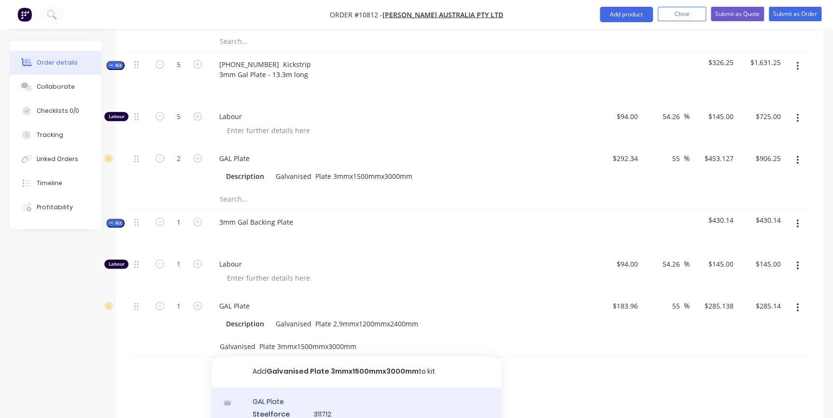
scroll to position [638, 0]
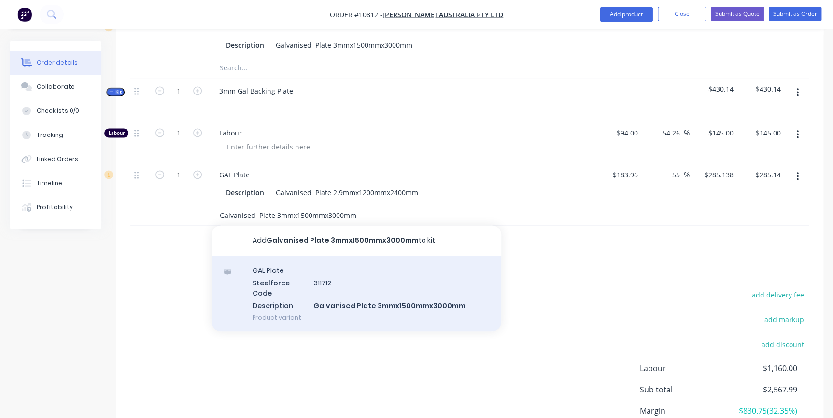
type input "Galvanised Plate 3mmx1500mmx3000mm"
click at [278, 285] on div "GAL Plate Steelforce Code 311712 Description Galvanised Plate 3mmx1500mmx3000mm…" at bounding box center [356, 293] width 290 height 75
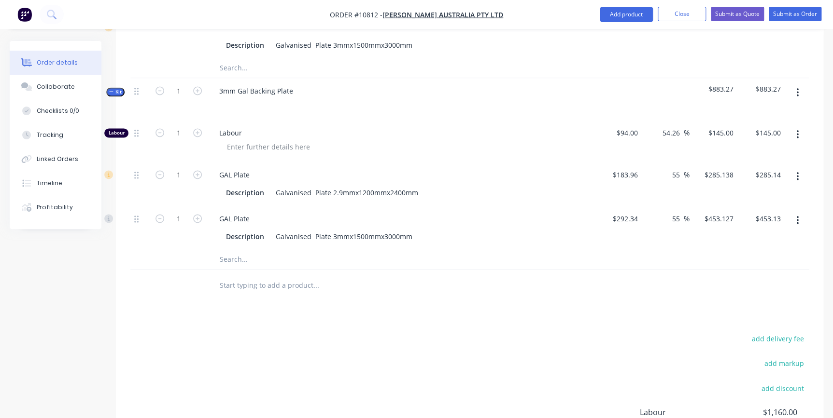
click at [794, 168] on button "button" at bounding box center [797, 176] width 23 height 17
click at [755, 234] on div "Delete" at bounding box center [762, 241] width 74 height 14
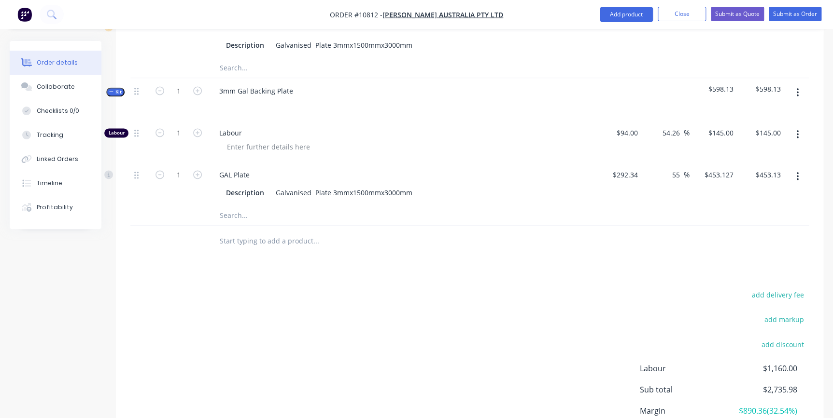
click at [229, 206] on input "text" at bounding box center [315, 215] width 193 height 19
click at [184, 126] on input "1" at bounding box center [178, 133] width 25 height 14
type input "0.75"
type input "$108.75"
click at [357, 128] on span "Labour" at bounding box center [404, 133] width 371 height 10
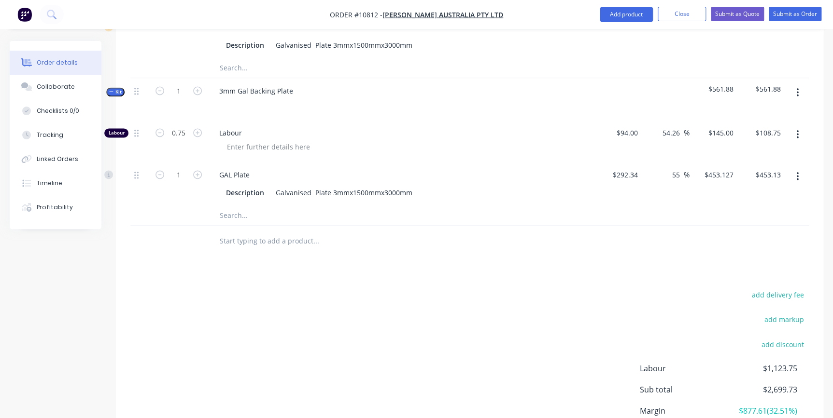
click at [234, 206] on input "text" at bounding box center [315, 215] width 193 height 19
type input "consumables"
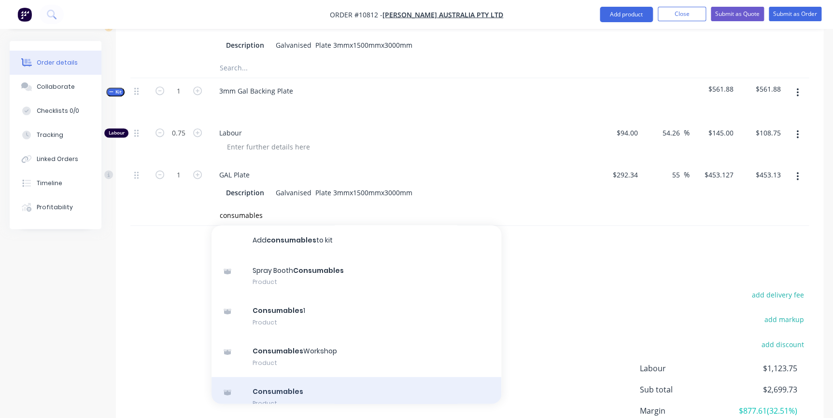
click at [289, 382] on div "Consumables Product" at bounding box center [356, 397] width 290 height 41
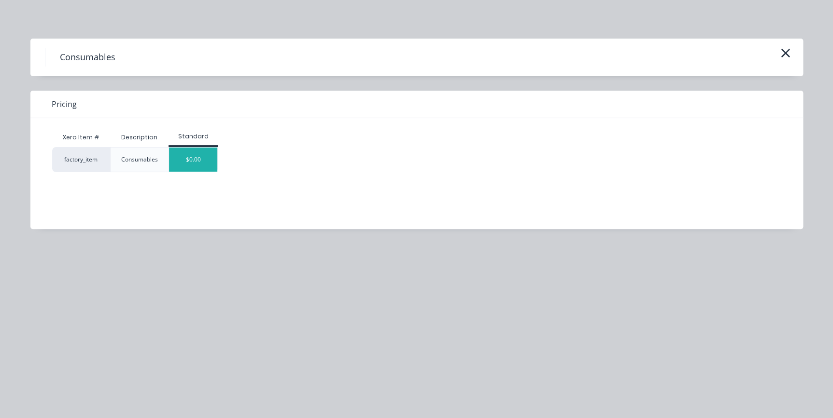
click at [193, 159] on div "$0.00" at bounding box center [193, 160] width 48 height 24
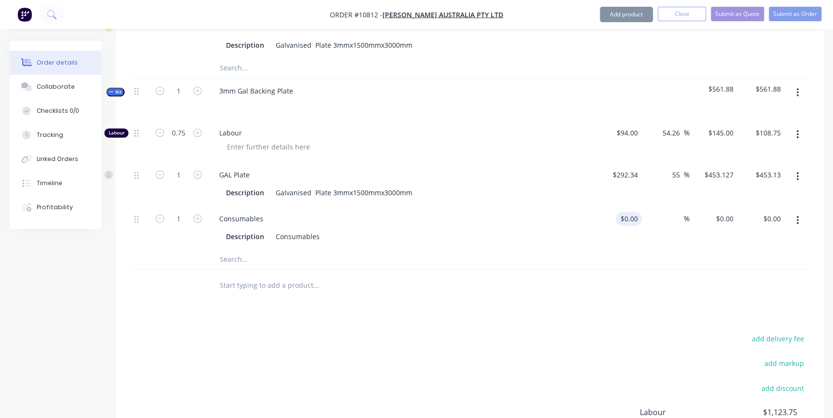
drag, startPoint x: 623, startPoint y: 193, endPoint x: 627, endPoint y: 201, distance: 9.9
click at [623, 206] on div "$0.00 $0.00" at bounding box center [618, 228] width 48 height 44
click at [633, 212] on input at bounding box center [635, 219] width 11 height 14
type input "$15.00"
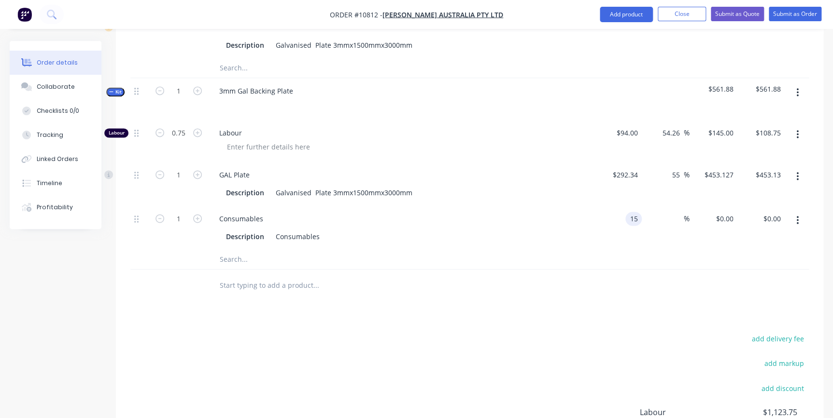
type input "$15.00"
drag, startPoint x: 653, startPoint y: 228, endPoint x: 683, endPoint y: 206, distance: 37.6
click at [653, 228] on div "%" at bounding box center [665, 228] width 48 height 44
click at [682, 212] on div "%" at bounding box center [678, 219] width 21 height 14
type input "55"
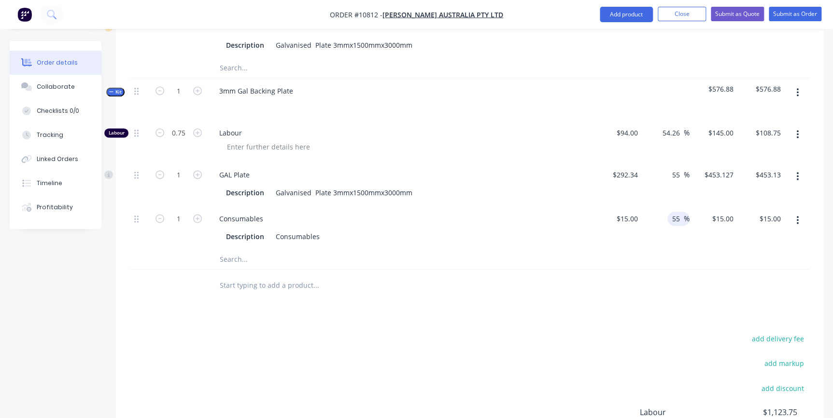
type input "$23.25"
click at [685, 250] on div at bounding box center [469, 260] width 678 height 20
click at [753, 15] on button "Submit as Quote" at bounding box center [736, 14] width 53 height 14
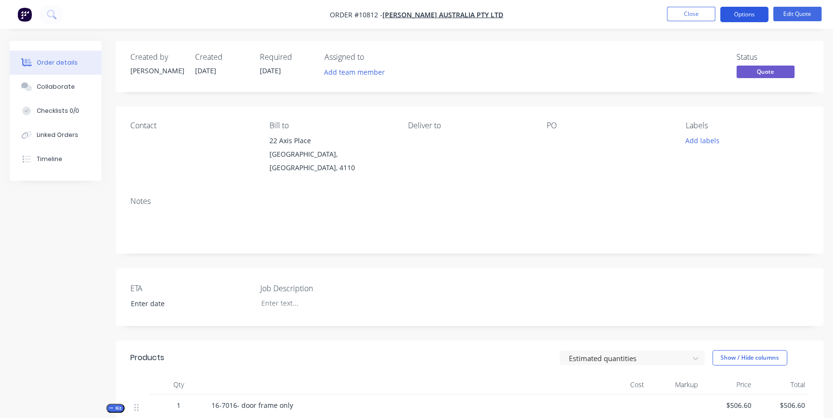
click at [750, 15] on button "Options" at bounding box center [744, 14] width 48 height 15
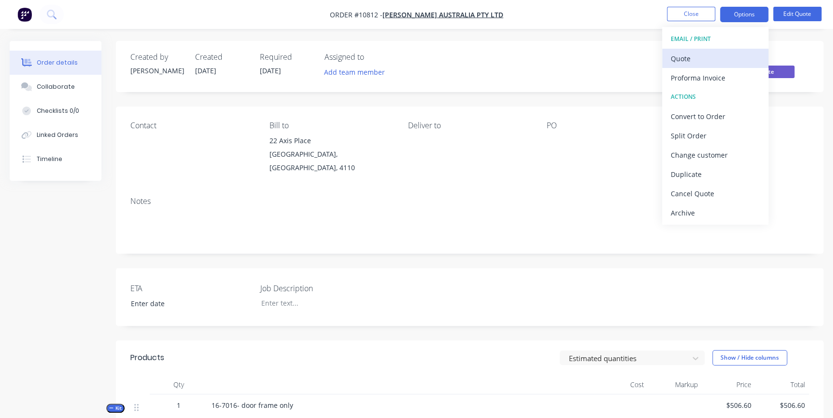
click at [702, 55] on div "Quote" at bounding box center [714, 59] width 89 height 14
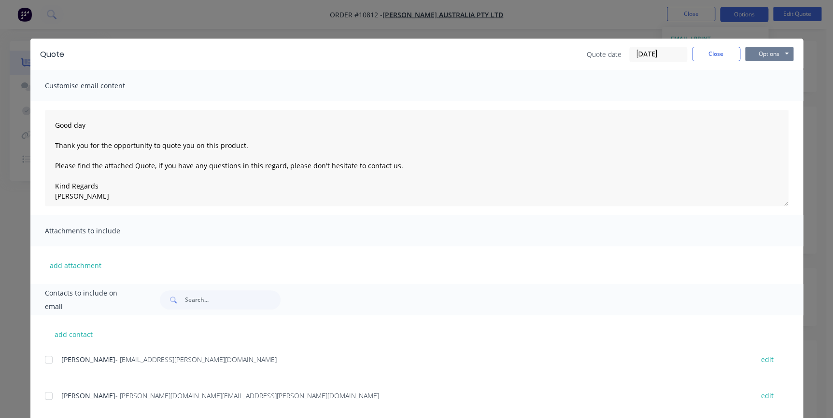
click at [776, 53] on button "Options" at bounding box center [769, 54] width 48 height 14
click at [769, 73] on button "Preview" at bounding box center [776, 71] width 62 height 16
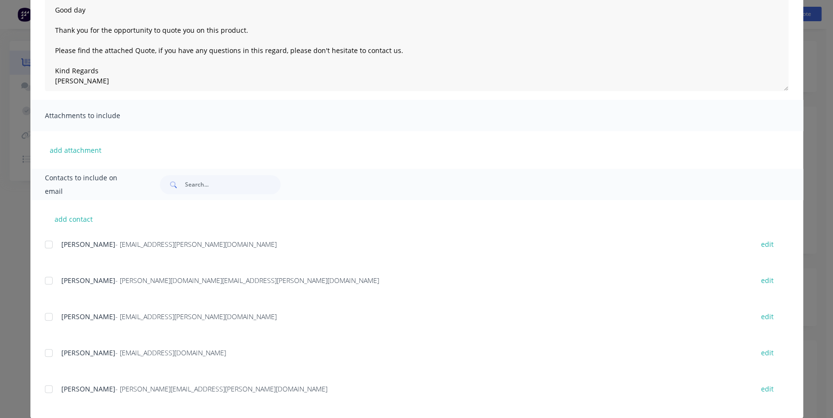
scroll to position [129, 0]
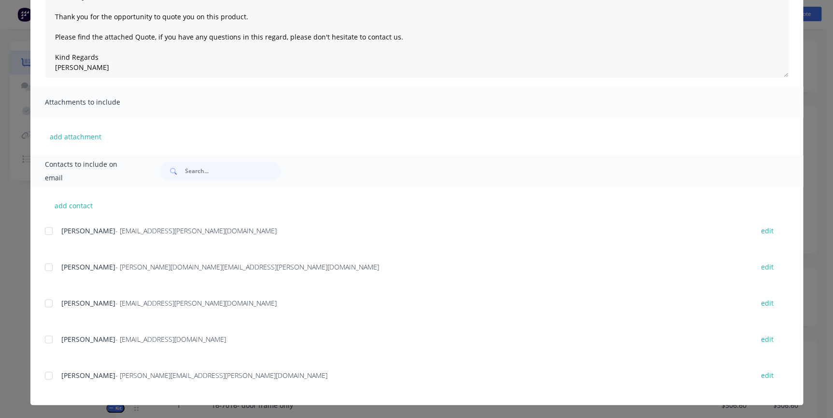
click at [50, 304] on div at bounding box center [48, 303] width 19 height 19
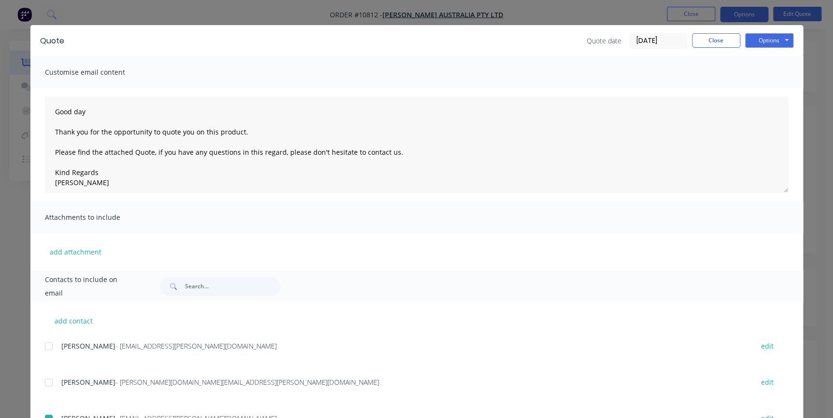
scroll to position [0, 0]
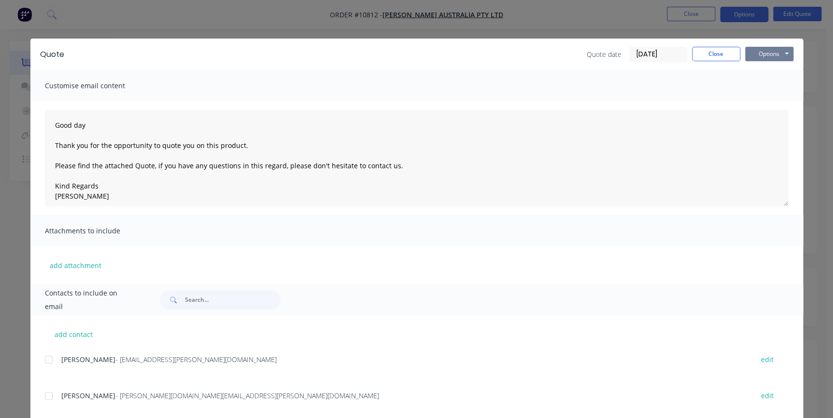
click at [762, 59] on button "Options" at bounding box center [769, 54] width 48 height 14
click at [765, 106] on button "Email" at bounding box center [776, 103] width 62 height 16
click at [280, 333] on div "add contact [PERSON_NAME] - [EMAIL_ADDRESS][PERSON_NAME][DOMAIN_NAME] edit [PER…" at bounding box center [416, 425] width 772 height 219
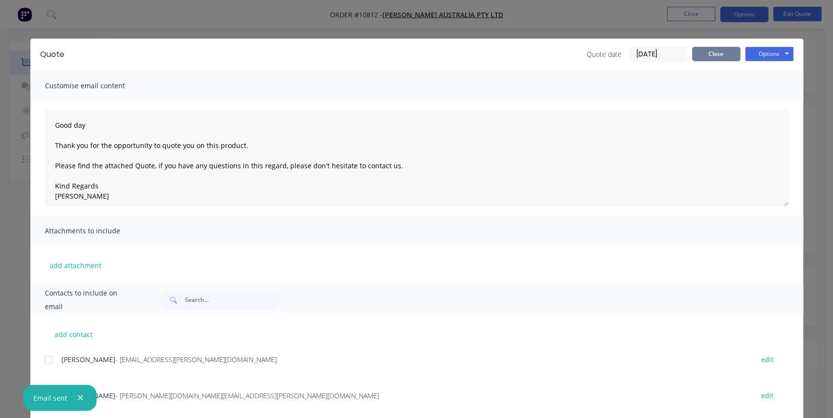
click at [717, 50] on button "Close" at bounding box center [716, 54] width 48 height 14
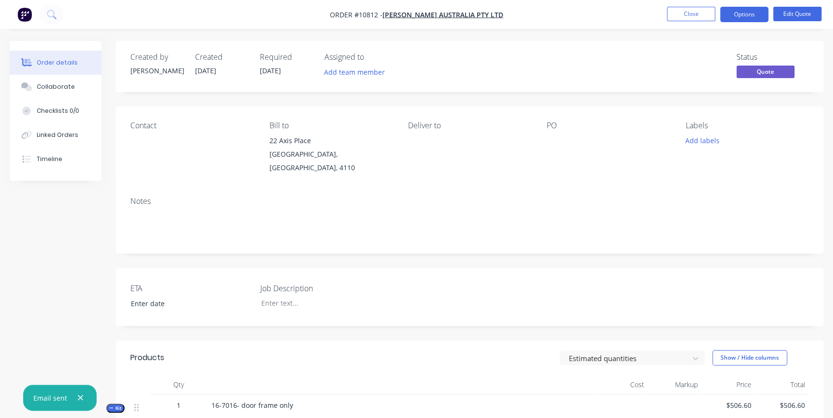
click at [700, 0] on nav "Order #10812 - [PERSON_NAME] Australia Pty Ltd Close Options Edit Quote" at bounding box center [416, 14] width 833 height 29
click at [691, 11] on button "Close" at bounding box center [691, 14] width 48 height 14
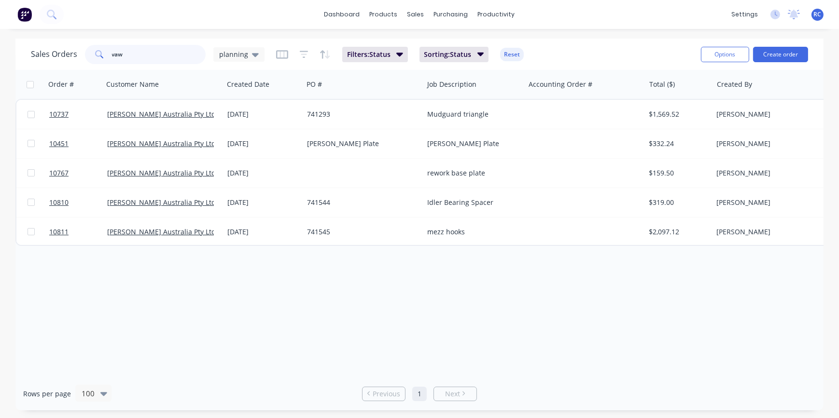
drag, startPoint x: 154, startPoint y: 54, endPoint x: 0, endPoint y: 80, distance: 156.1
click at [0, 79] on html "dashboard products sales purchasing productivity dashboard products Product Cat…" at bounding box center [419, 209] width 839 height 418
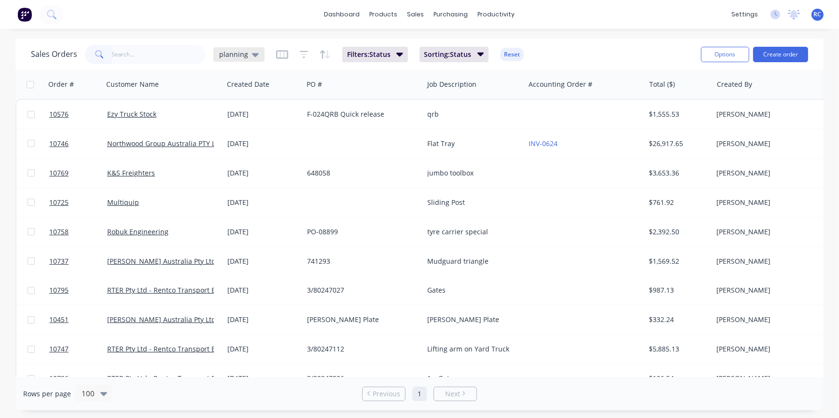
click at [245, 56] on span "planning" at bounding box center [233, 54] width 29 height 10
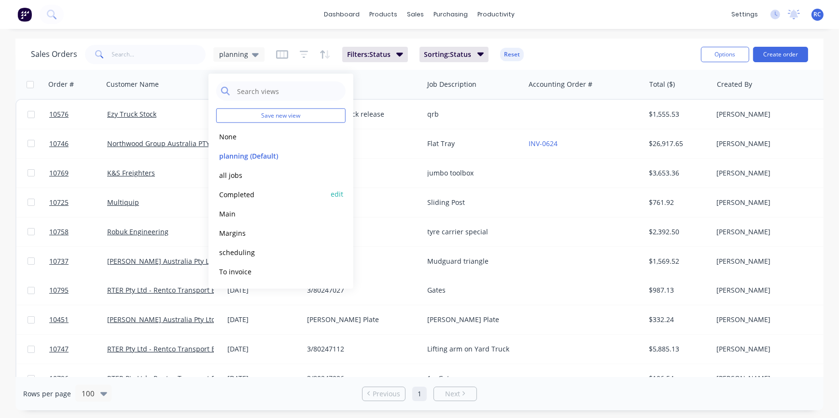
click at [229, 194] on button "Completed" at bounding box center [271, 194] width 110 height 11
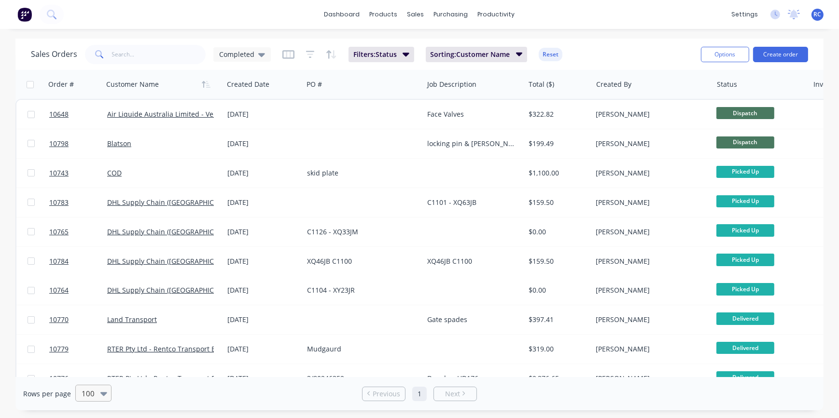
click at [97, 400] on div "100" at bounding box center [93, 393] width 36 height 17
click at [79, 393] on input "text" at bounding box center [79, 394] width 2 height 10
click at [89, 418] on div "10" at bounding box center [419, 423] width 839 height 10
click at [424, 396] on link "2" at bounding box center [428, 394] width 14 height 14
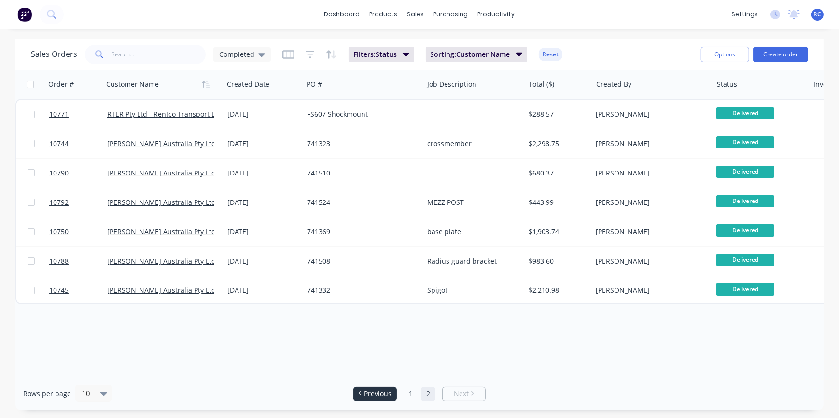
click at [382, 389] on span "Previous" at bounding box center [378, 394] width 28 height 10
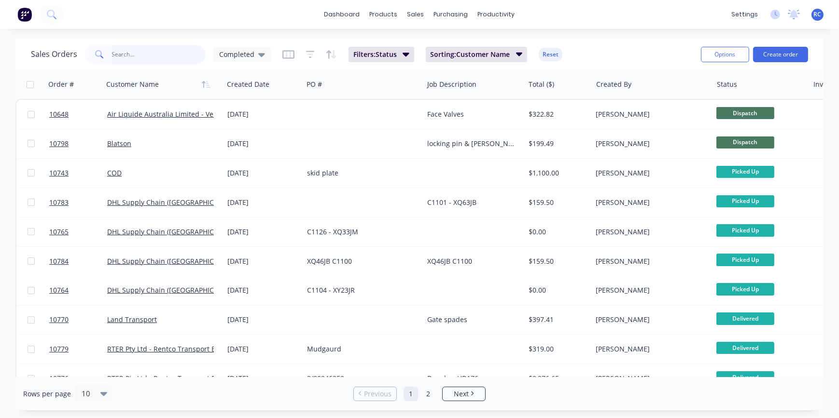
click at [118, 46] on input "text" at bounding box center [159, 54] width 94 height 19
type input "rocklea"
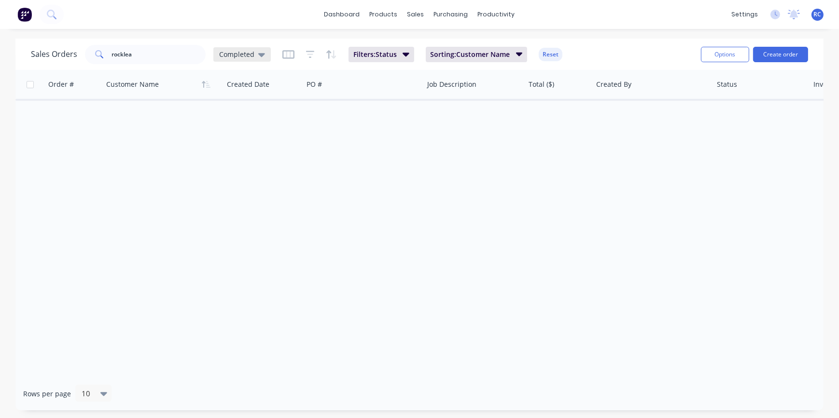
click at [260, 47] on div "Completed" at bounding box center [241, 54] width 57 height 14
click at [233, 167] on div "all jobs edit" at bounding box center [280, 175] width 129 height 19
click at [234, 175] on button "all jobs" at bounding box center [271, 174] width 110 height 11
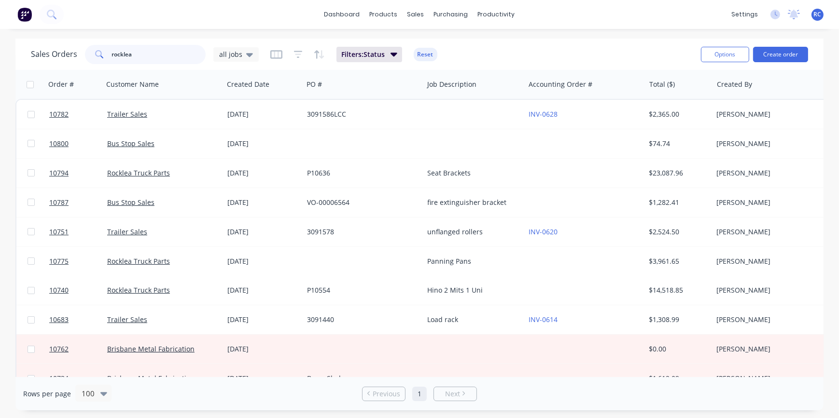
click at [137, 48] on input "rocklea" at bounding box center [159, 54] width 94 height 19
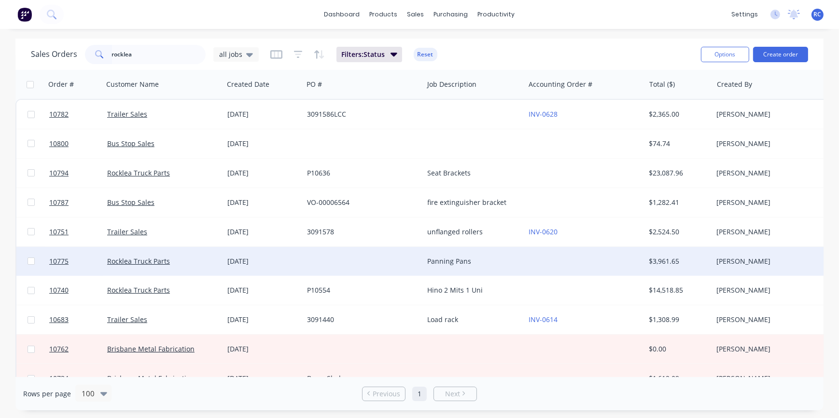
click at [228, 267] on div "[DATE]" at bounding box center [263, 261] width 80 height 29
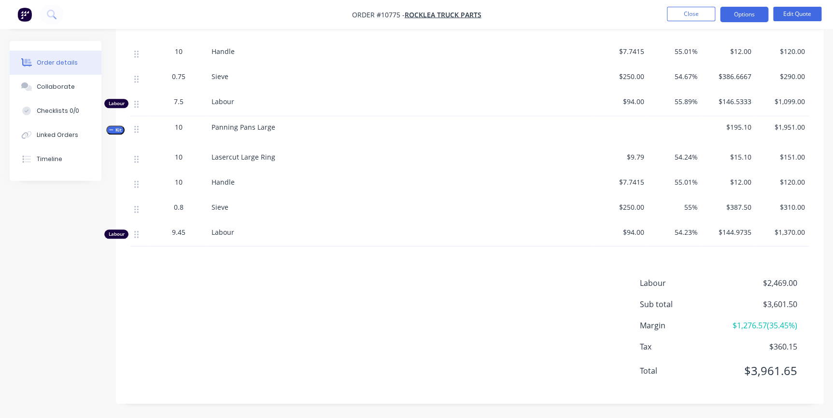
scroll to position [292, 0]
